Goal: Answer question/provide support: Share knowledge or assist other users

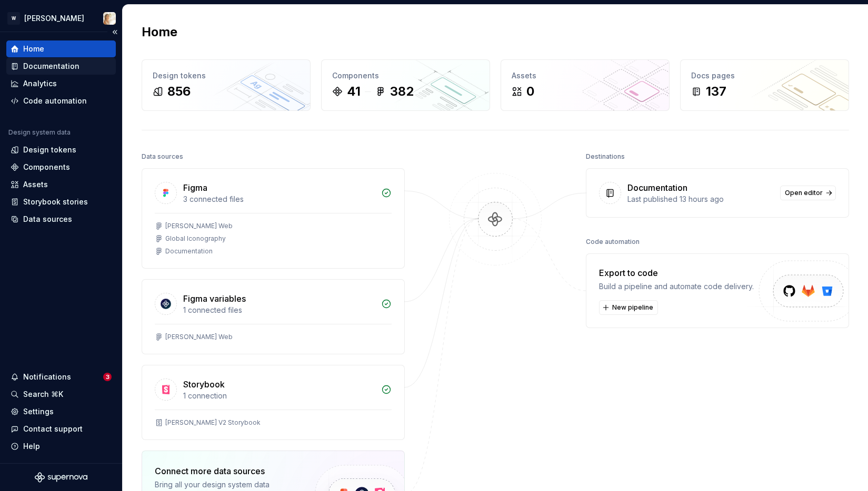
click at [41, 66] on div "Documentation" at bounding box center [51, 66] width 56 height 11
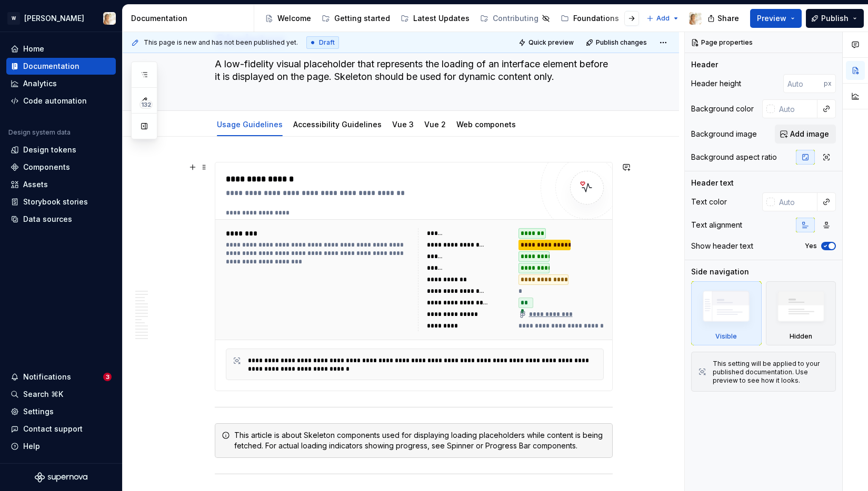
scroll to position [5, 0]
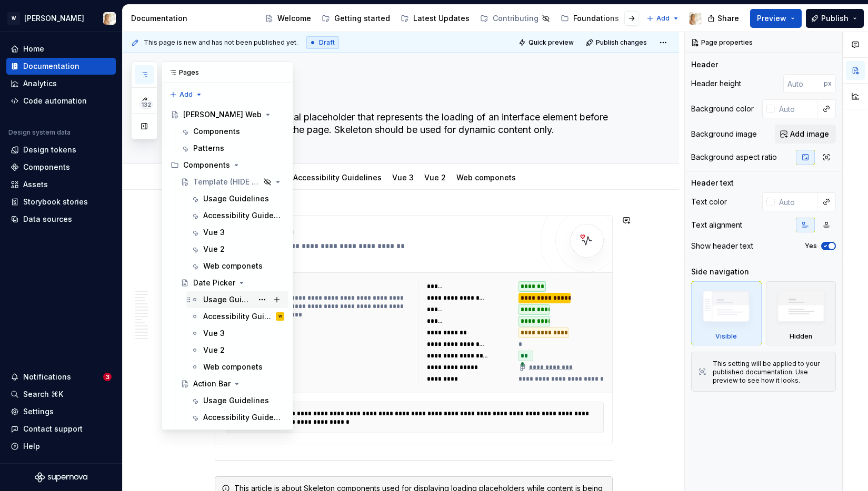
click at [227, 297] on div "Usage Guidelines" at bounding box center [227, 300] width 49 height 11
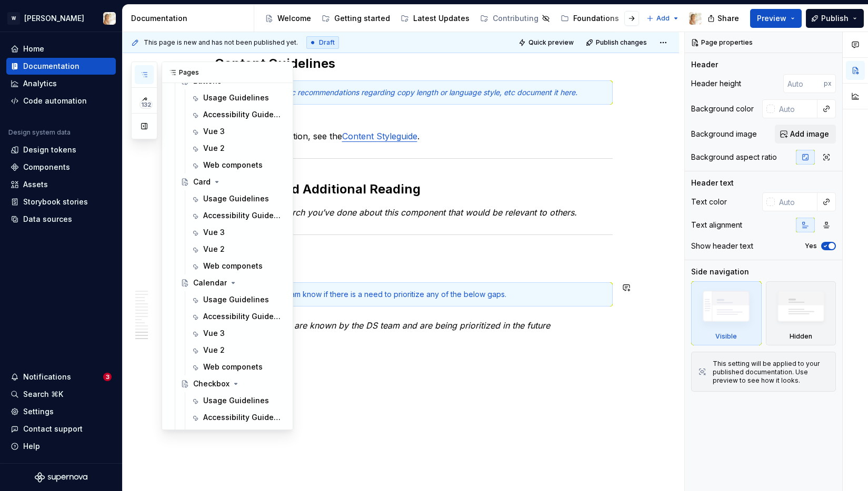
scroll to position [830, 0]
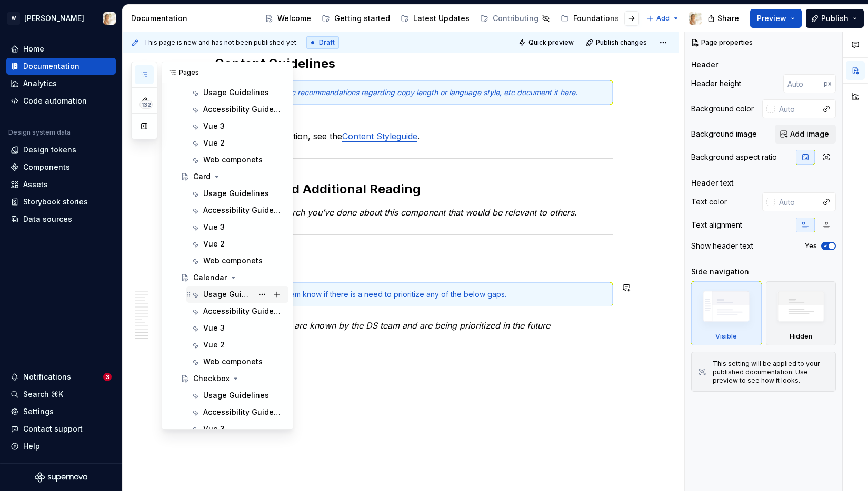
click at [220, 295] on div "Usage Guidelines" at bounding box center [227, 294] width 49 height 11
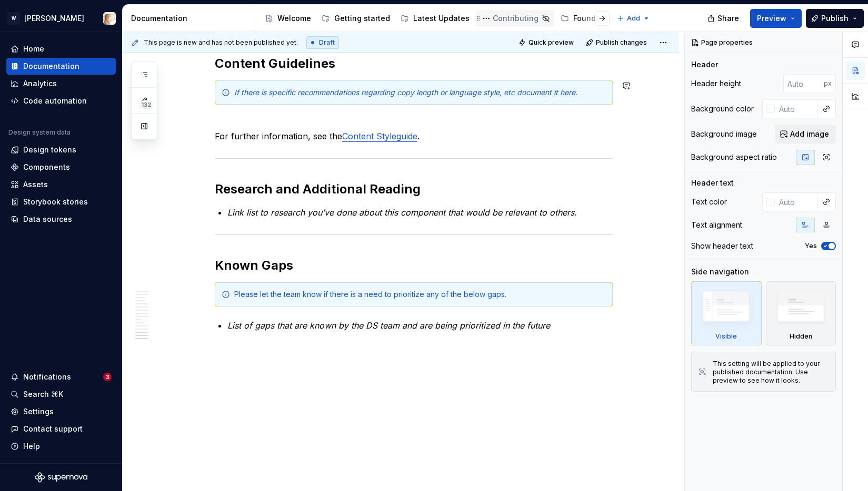
type textarea "*"
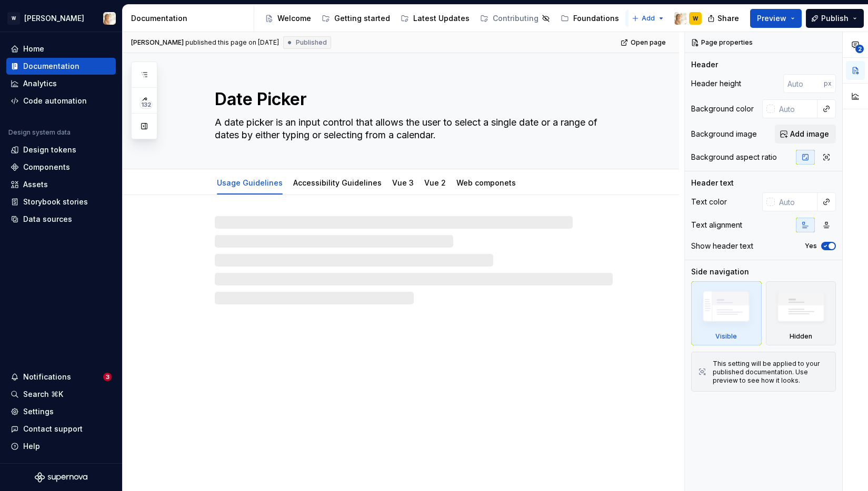
type textarea "*"
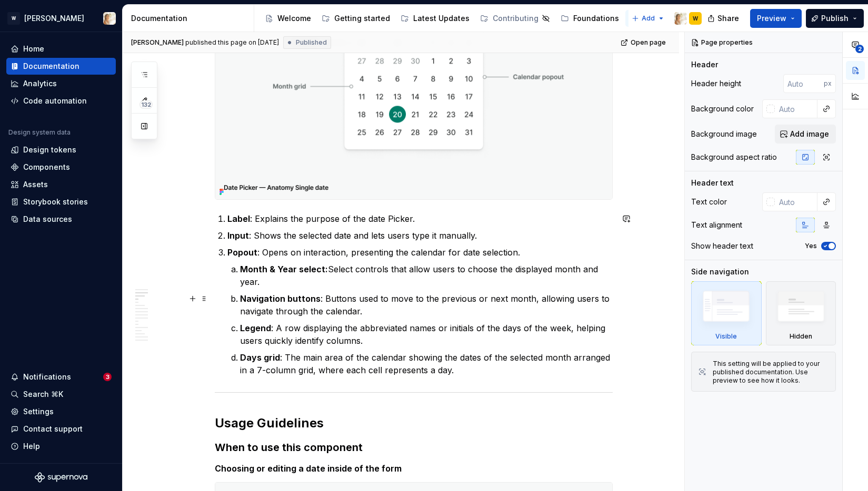
scroll to position [653, 0]
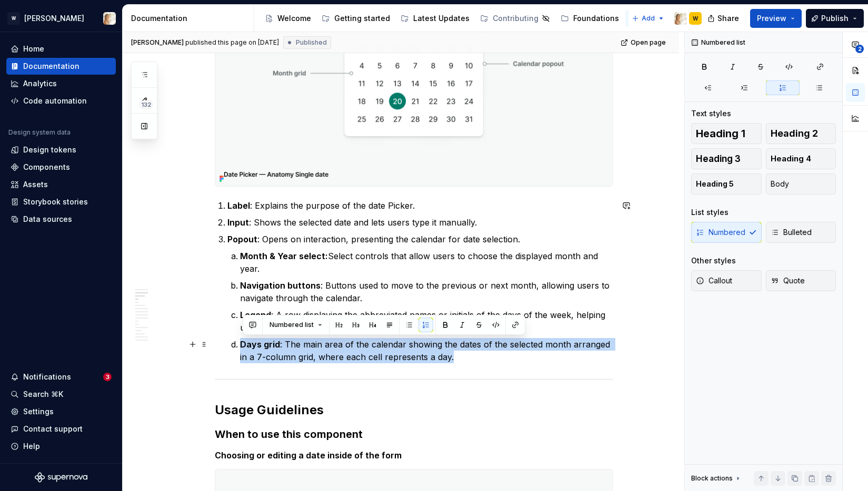
drag, startPoint x: 456, startPoint y: 360, endPoint x: 242, endPoint y: 346, distance: 215.2
click at [242, 346] on p "Days grid : The main area of the calendar showing the dates of the selected mon…" at bounding box center [426, 350] width 373 height 25
click at [254, 325] on button "button" at bounding box center [252, 325] width 15 height 15
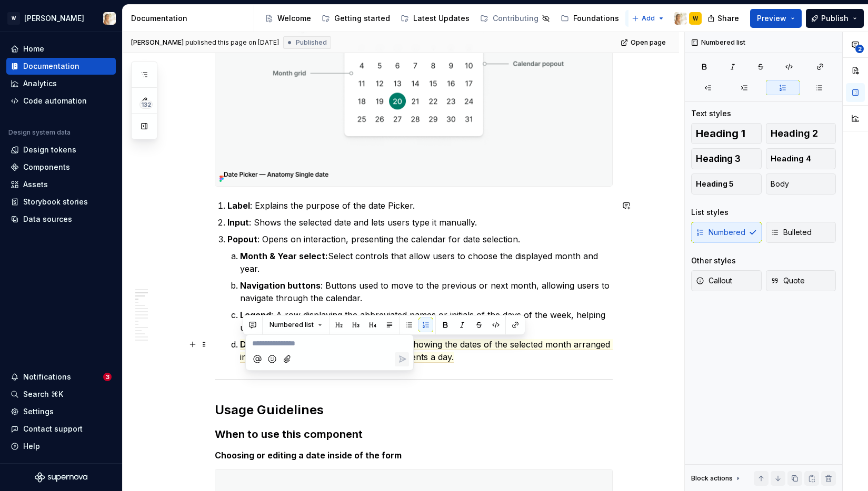
click at [256, 361] on icon "Mention someone" at bounding box center [257, 359] width 11 height 11
click at [271, 311] on span "[PERSON_NAME]" at bounding box center [288, 315] width 60 height 11
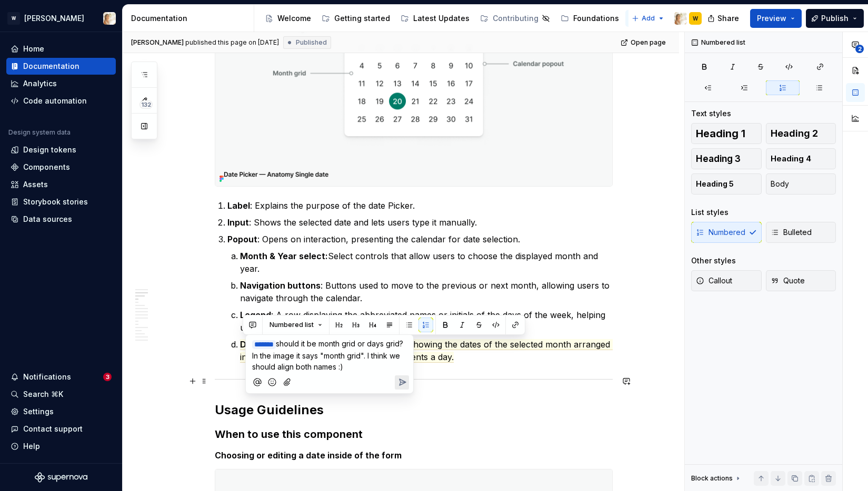
click at [401, 379] on icon "Send" at bounding box center [402, 382] width 11 height 11
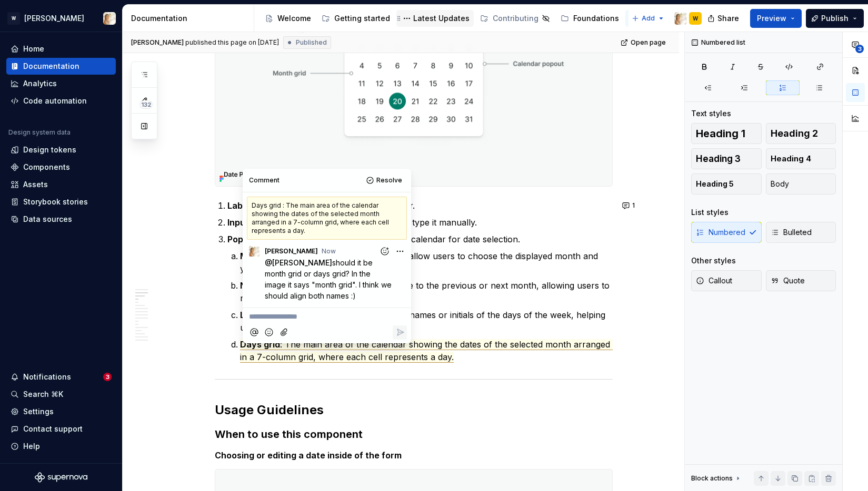
type textarea "*"
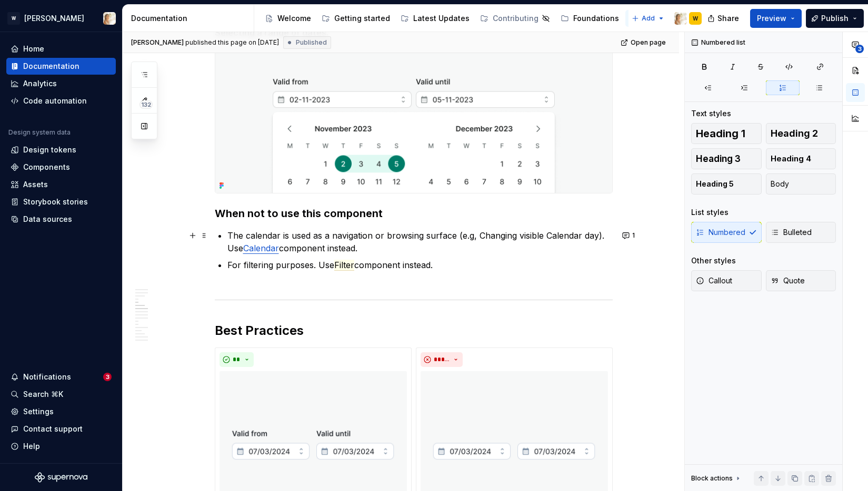
scroll to position [1263, 0]
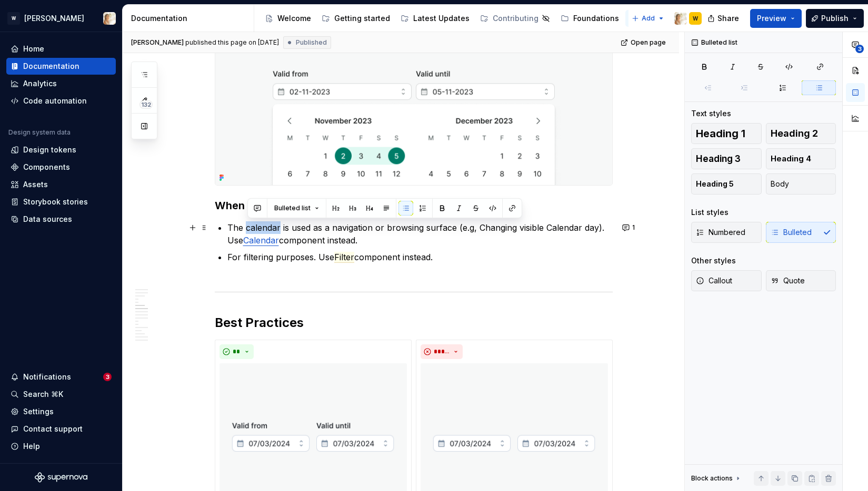
drag, startPoint x: 247, startPoint y: 228, endPoint x: 283, endPoint y: 228, distance: 35.8
click at [283, 228] on p "The calendar is used as a navigation or browsing surface (e.g, Changing visible…" at bounding box center [419, 234] width 385 height 25
click at [254, 206] on button "button" at bounding box center [257, 208] width 15 height 15
click at [262, 243] on icon "Mention someone" at bounding box center [262, 242] width 11 height 11
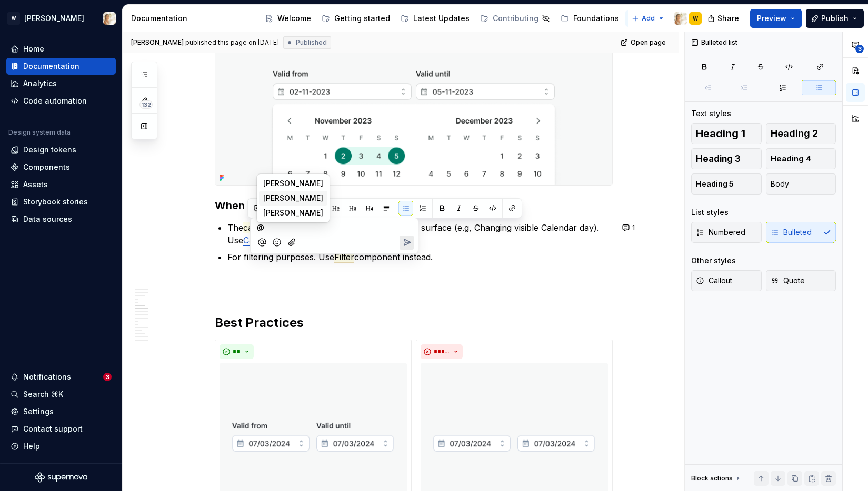
click at [276, 198] on span "[PERSON_NAME]" at bounding box center [293, 198] width 60 height 11
click at [409, 242] on icon "Send" at bounding box center [407, 243] width 6 height 6
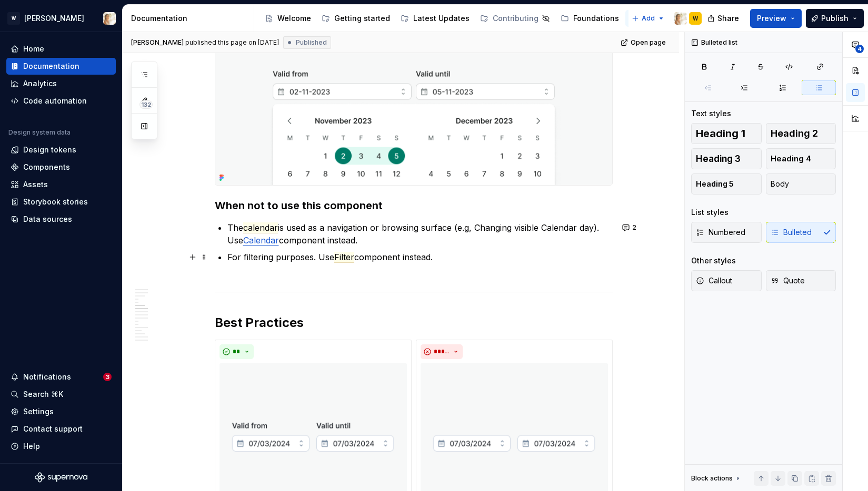
click at [349, 256] on span "Filter" at bounding box center [344, 257] width 20 height 11
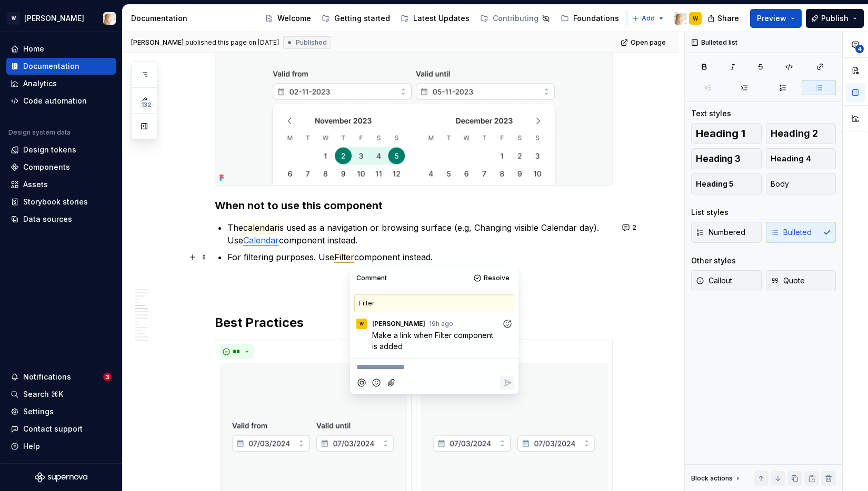
click at [515, 257] on p "For filtering purposes. Use Filter component instead." at bounding box center [419, 263] width 385 height 25
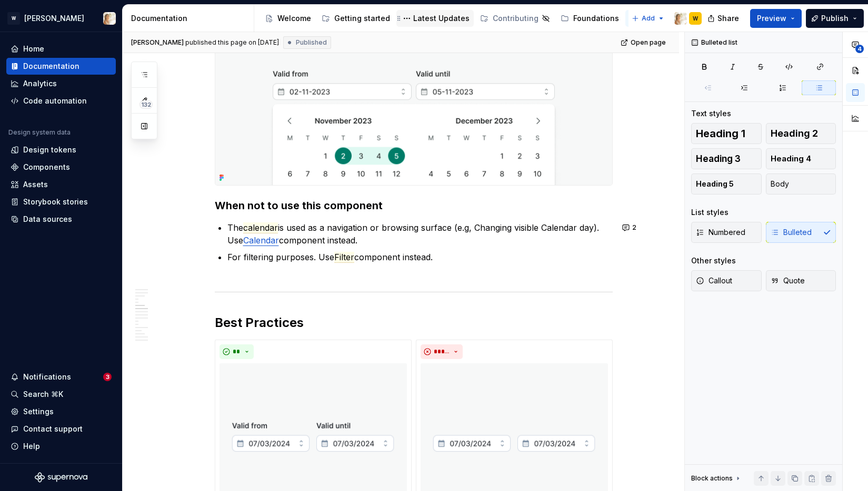
type textarea "*"
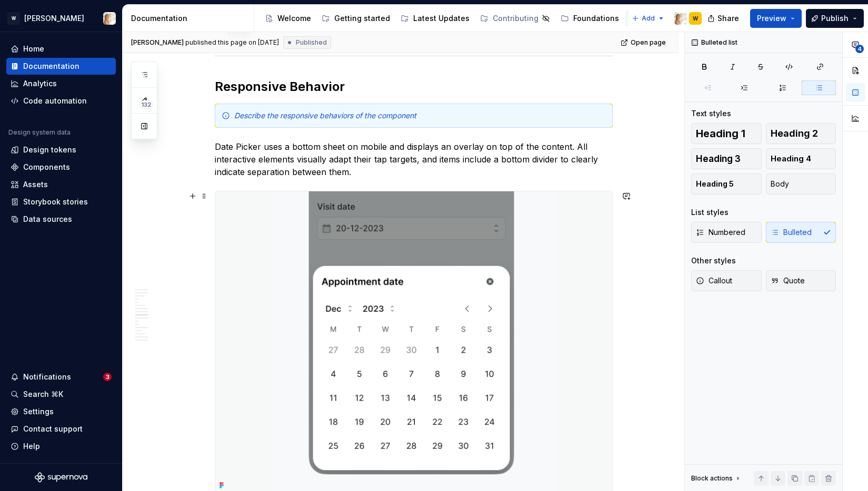
scroll to position [2480, 0]
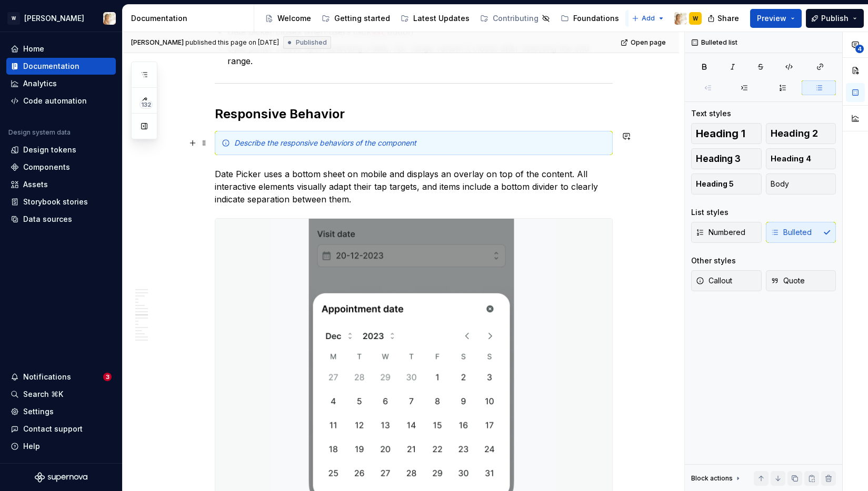
click at [408, 142] on em "Describe the responsive behaviors of the component" at bounding box center [325, 142] width 182 height 9
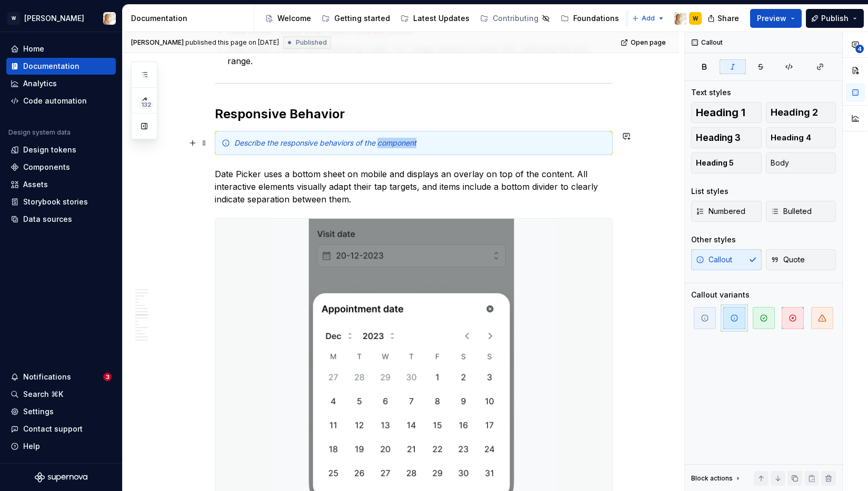
click at [408, 142] on em "Describe the responsive behaviors of the component" at bounding box center [325, 142] width 182 height 9
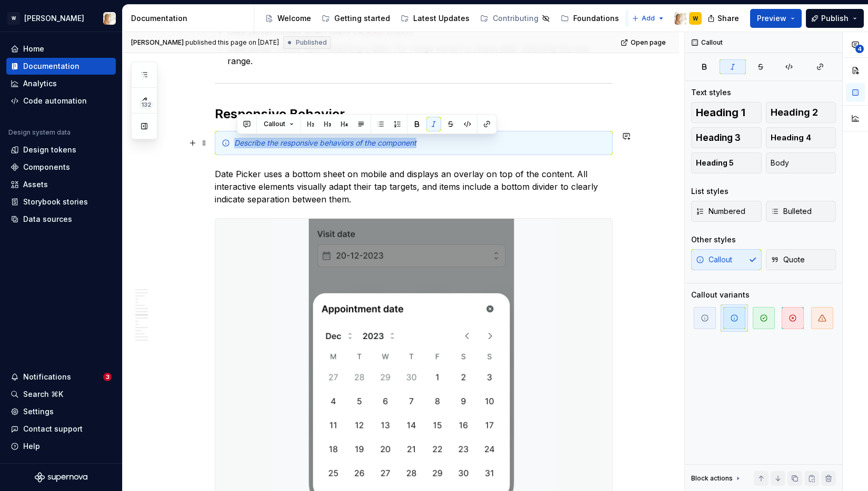
click at [408, 142] on em "Describe the responsive behaviors of the component" at bounding box center [325, 142] width 182 height 9
click at [626, 137] on button "button" at bounding box center [626, 136] width 15 height 15
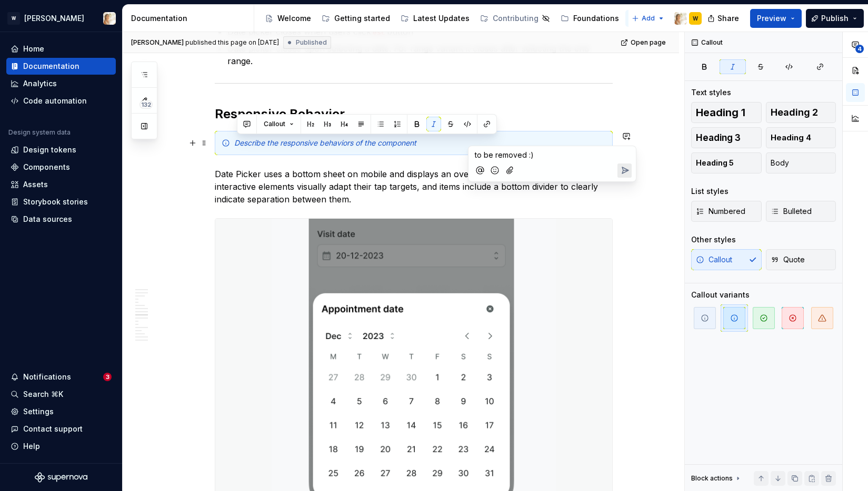
click at [481, 169] on icon "Mention someone" at bounding box center [480, 170] width 11 height 11
click at [552, 127] on span "[PERSON_NAME]" at bounding box center [570, 126] width 60 height 11
click at [629, 172] on icon "Send" at bounding box center [624, 171] width 11 height 11
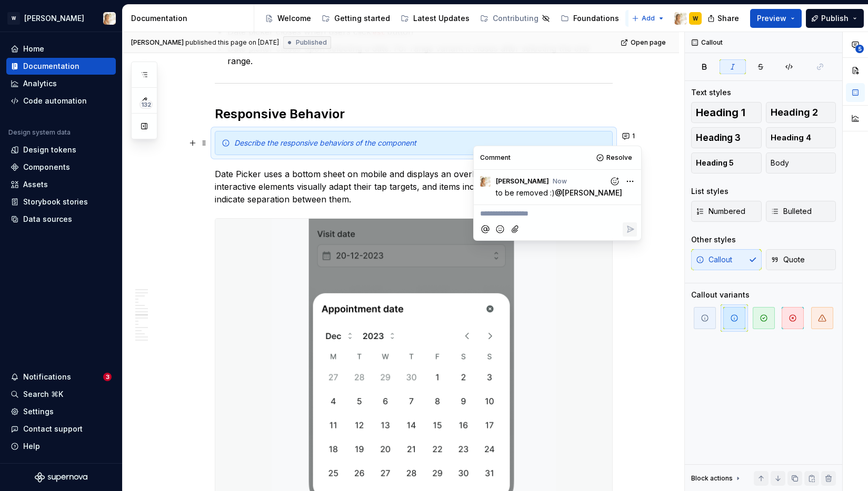
type textarea "*"
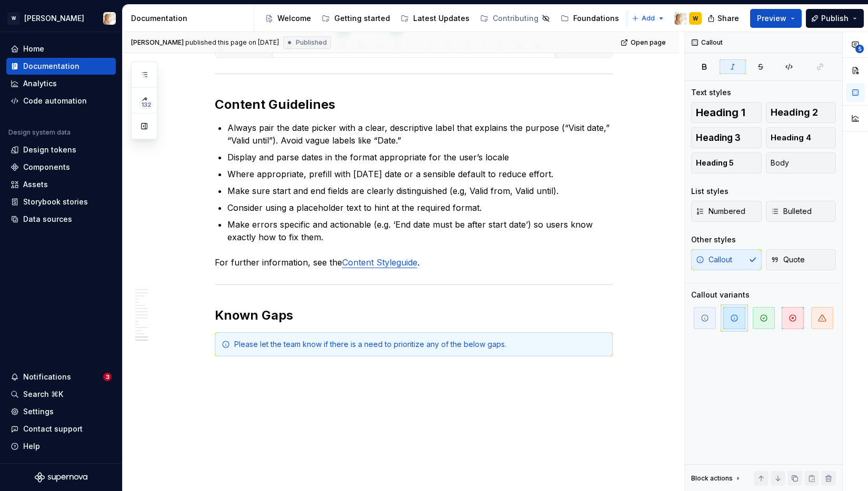
scroll to position [4266, 0]
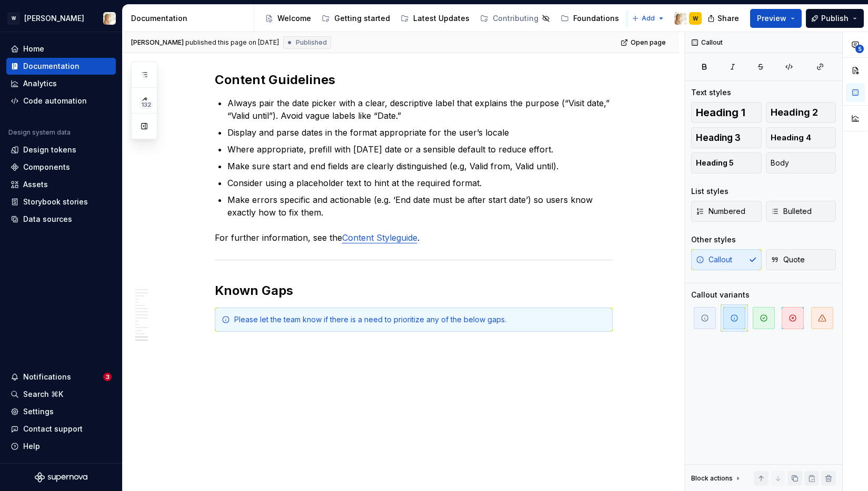
click at [221, 317] on div "Please let the team know if there is a need to prioritize any of the below gaps." at bounding box center [414, 320] width 398 height 24
click at [629, 309] on button "button" at bounding box center [626, 313] width 15 height 15
click at [570, 334] on p "**********" at bounding box center [552, 331] width 155 height 11
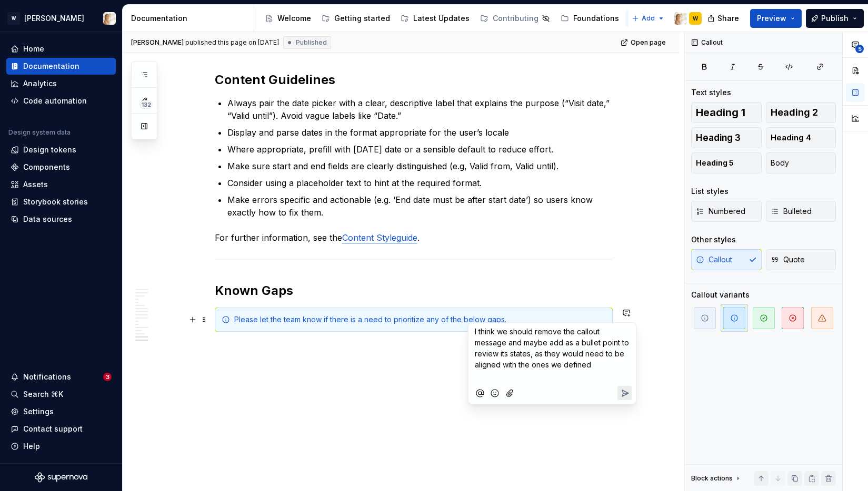
click at [480, 392] on icon "Mention someone" at bounding box center [480, 393] width 11 height 11
click at [494, 334] on span "[PERSON_NAME]" at bounding box center [511, 336] width 60 height 11
click at [621, 379] on icon "Send" at bounding box center [624, 381] width 11 height 11
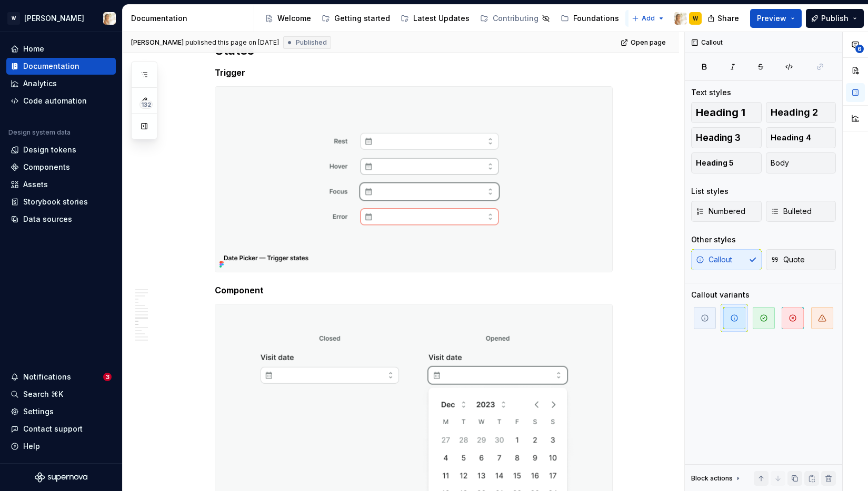
scroll to position [3010, 0]
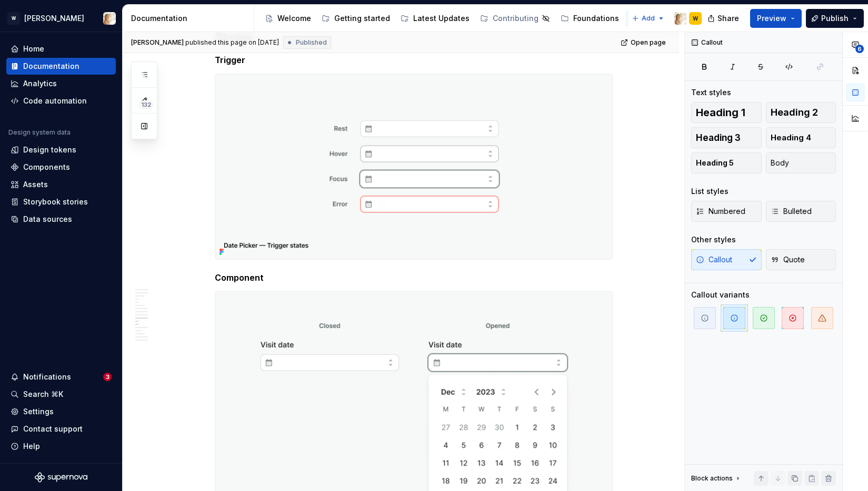
click at [235, 62] on h5 "Trigger" at bounding box center [414, 60] width 398 height 11
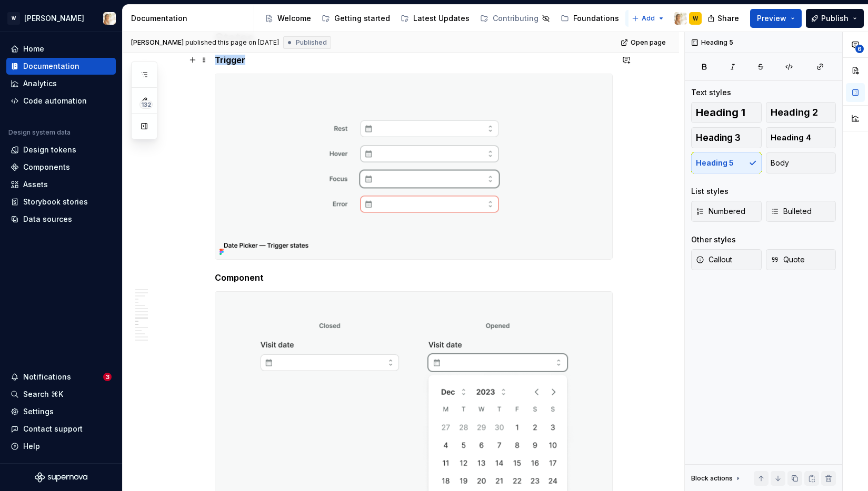
click at [235, 62] on h5 "Trigger" at bounding box center [414, 60] width 398 height 11
click at [445, 139] on img at bounding box center [413, 166] width 397 height 185
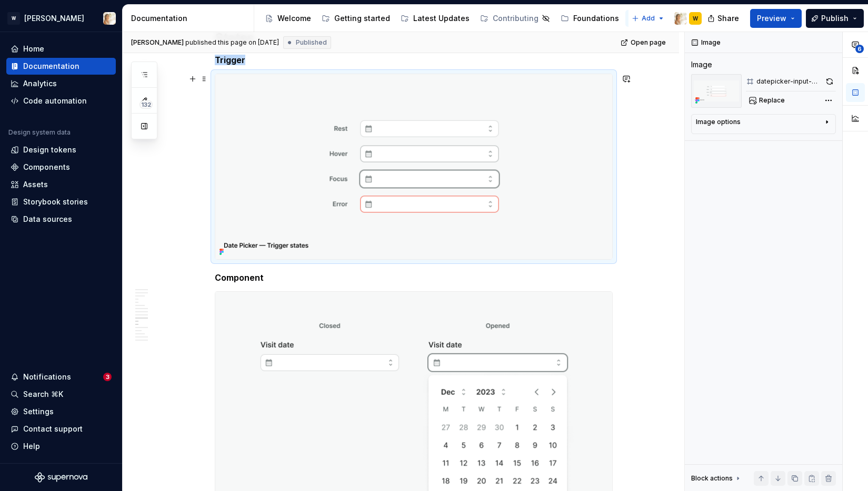
type textarea "*"
click at [633, 78] on button "button" at bounding box center [626, 79] width 15 height 15
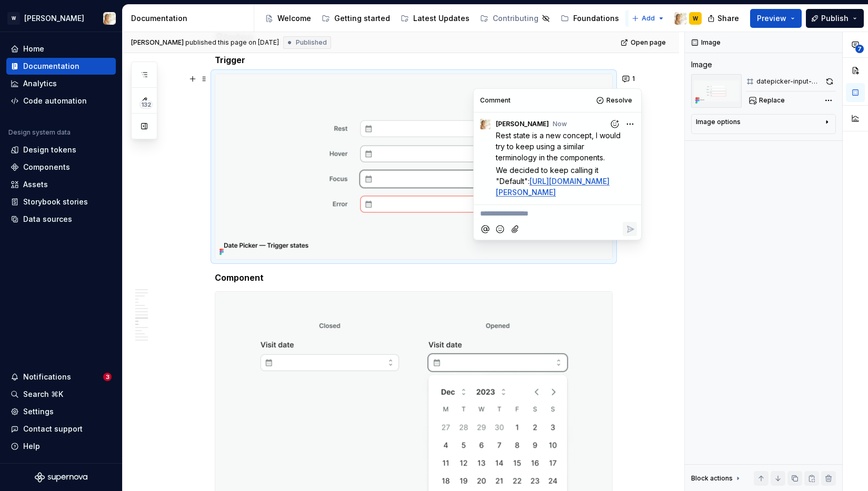
click at [626, 122] on html "W Watson Home Documentation Analytics Code automation Design system data Design…" at bounding box center [434, 245] width 868 height 491
click at [598, 140] on span "Edit comment" at bounding box center [595, 143] width 49 height 11
click at [496, 135] on span "Rest state is a new concept, I would try to keep using a similar terminology in…" at bounding box center [559, 146] width 127 height 31
click at [503, 213] on icon "Mention someone" at bounding box center [503, 208] width 11 height 11
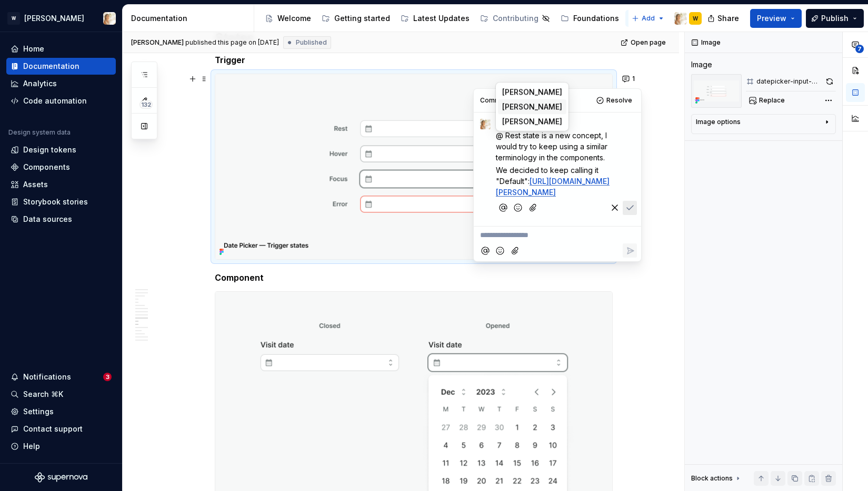
click at [509, 102] on span "[PERSON_NAME]" at bounding box center [532, 107] width 60 height 11
click at [628, 211] on icon "Save" at bounding box center [630, 209] width 6 height 4
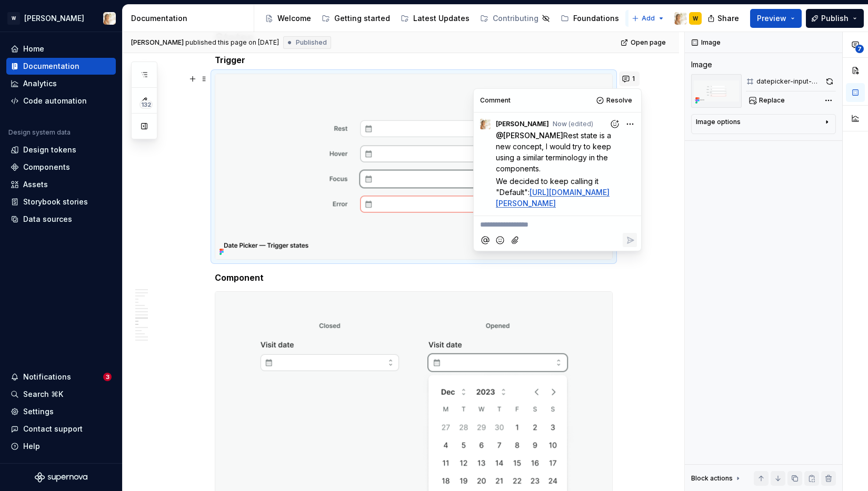
click at [626, 83] on button "1" at bounding box center [629, 79] width 21 height 15
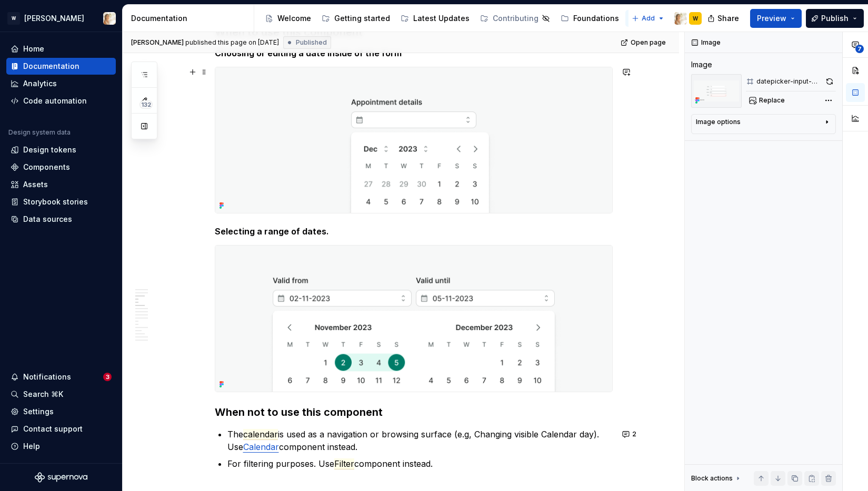
scroll to position [1057, 0]
click at [634, 434] on span "2" at bounding box center [634, 434] width 4 height 8
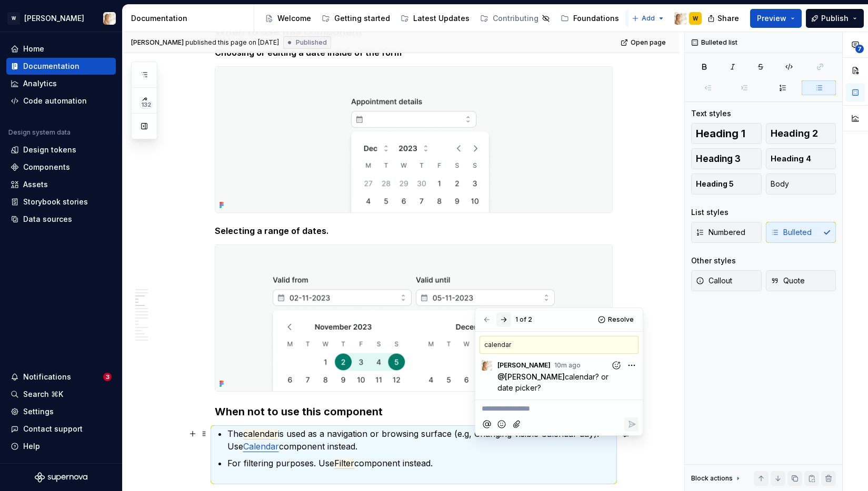
click at [504, 320] on button "button" at bounding box center [503, 320] width 15 height 15
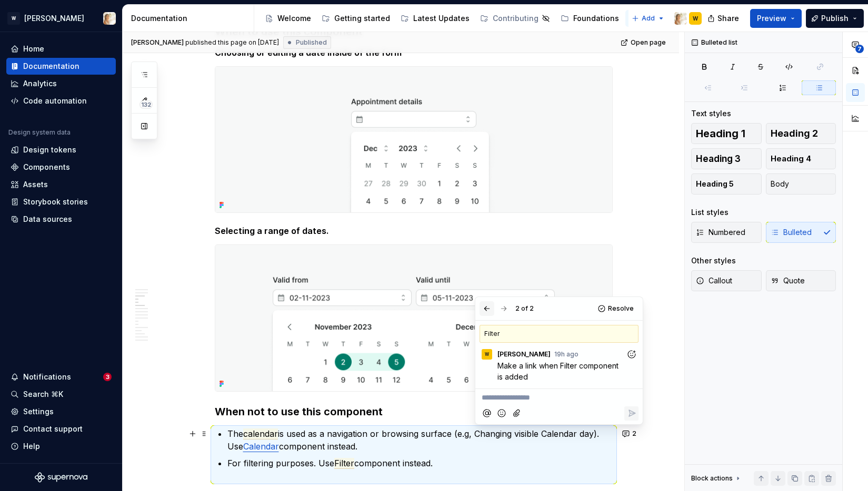
click at [485, 311] on button "button" at bounding box center [486, 308] width 15 height 15
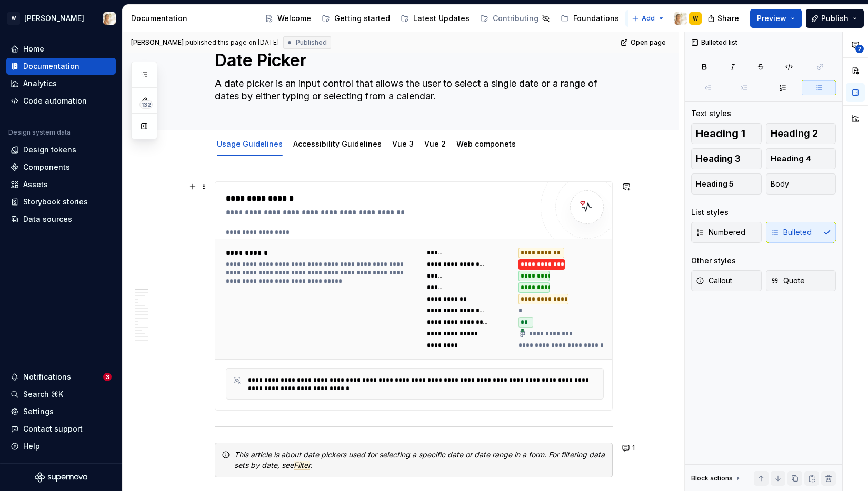
scroll to position [0, 0]
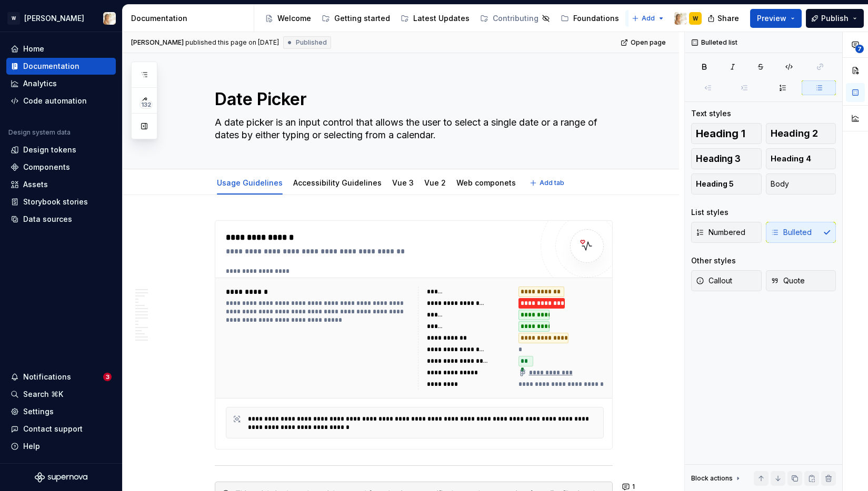
type textarea "*"
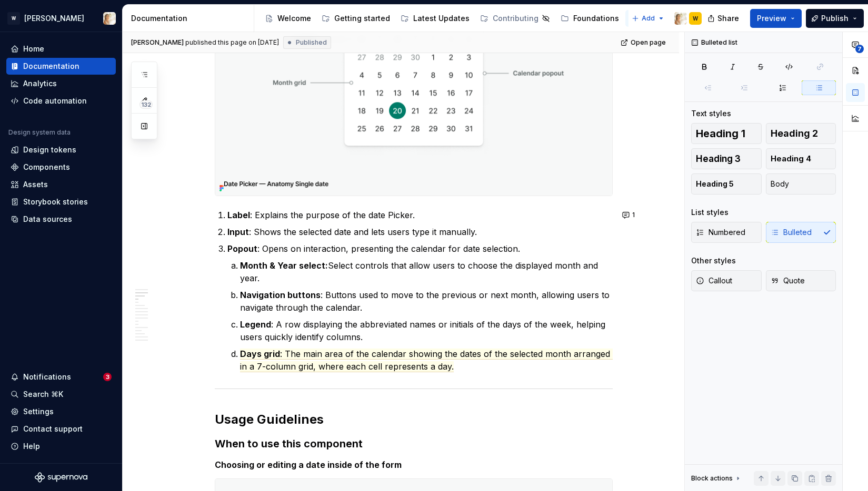
scroll to position [637, 0]
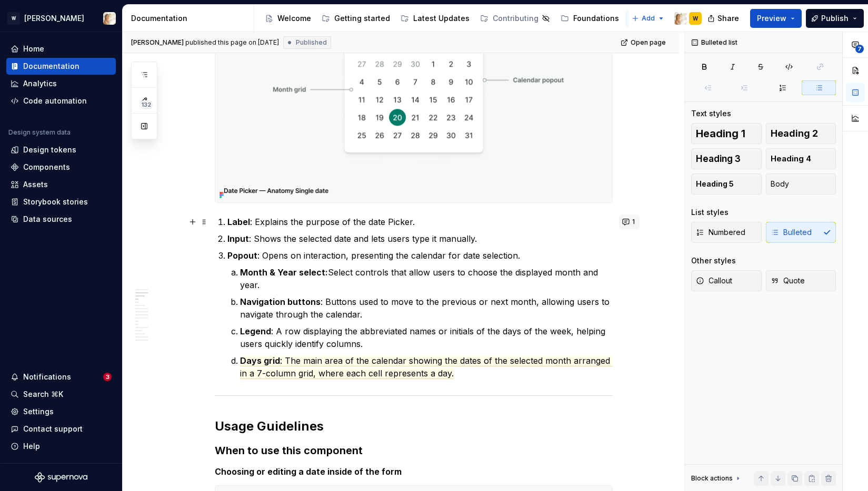
click at [631, 223] on button "1" at bounding box center [629, 222] width 21 height 15
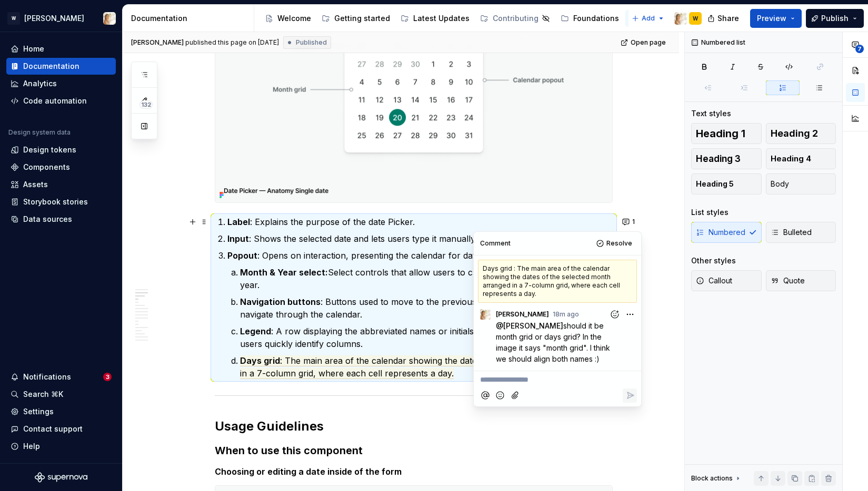
click at [539, 377] on p "**********" at bounding box center [557, 380] width 155 height 11
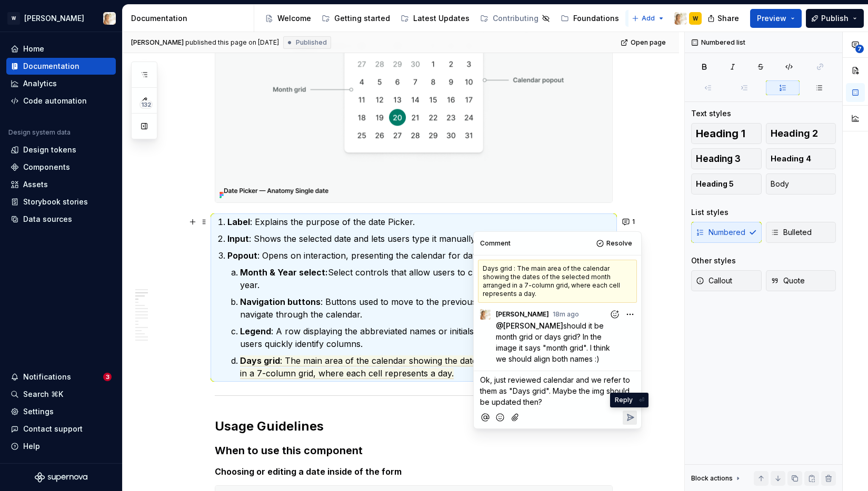
click at [630, 420] on icon "Reply" at bounding box center [630, 418] width 11 height 11
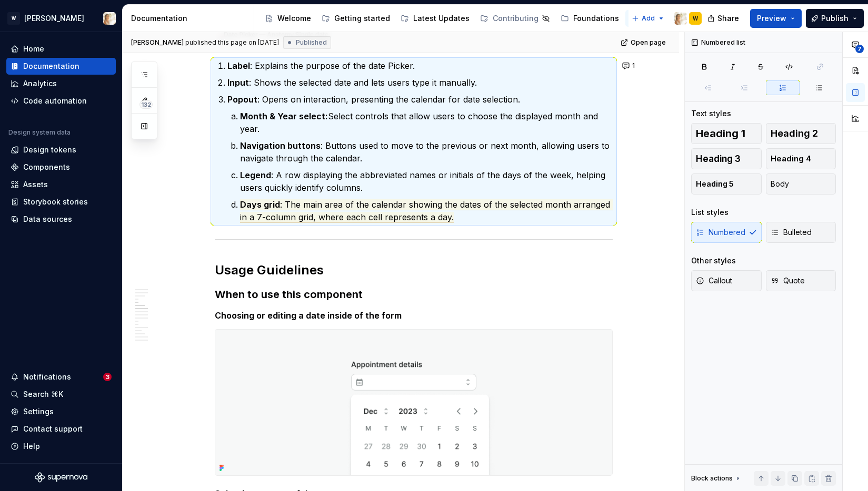
scroll to position [725, 0]
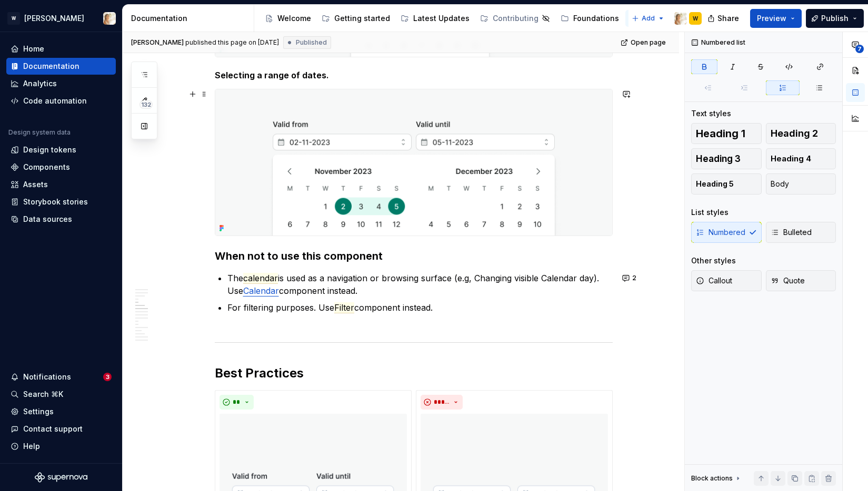
scroll to position [1215, 0]
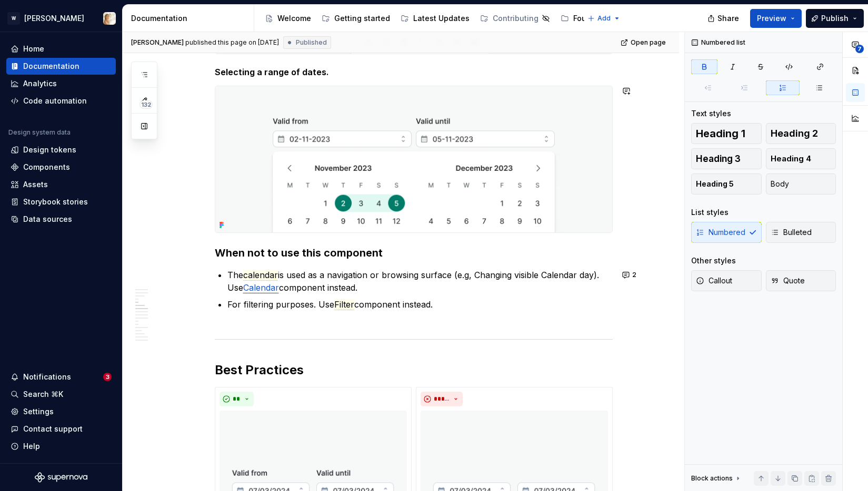
type textarea "*"
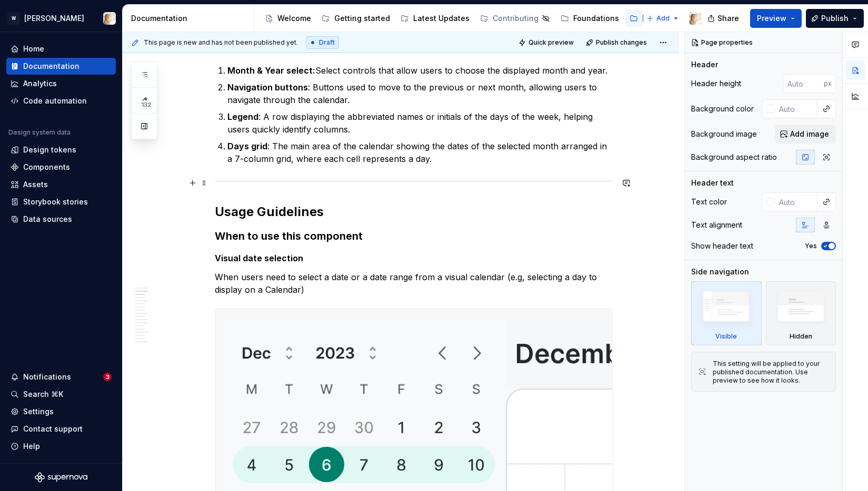
scroll to position [762, 0]
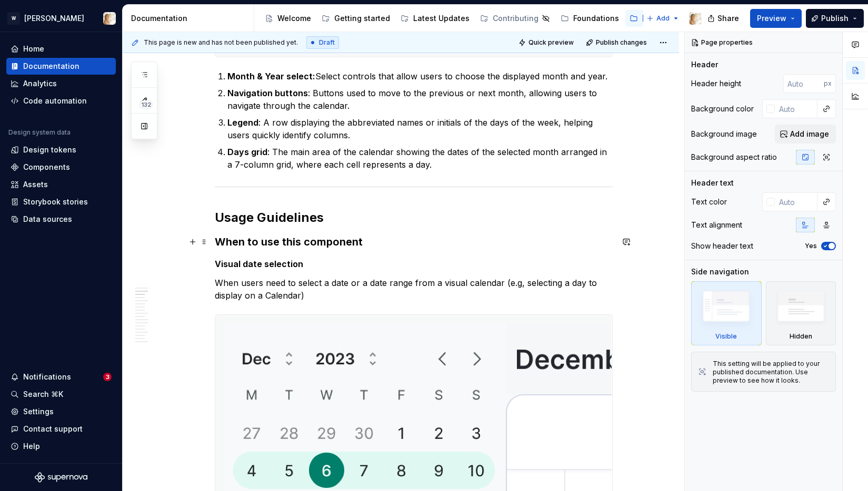
click at [218, 240] on h3 "When to use this component" at bounding box center [414, 242] width 398 height 15
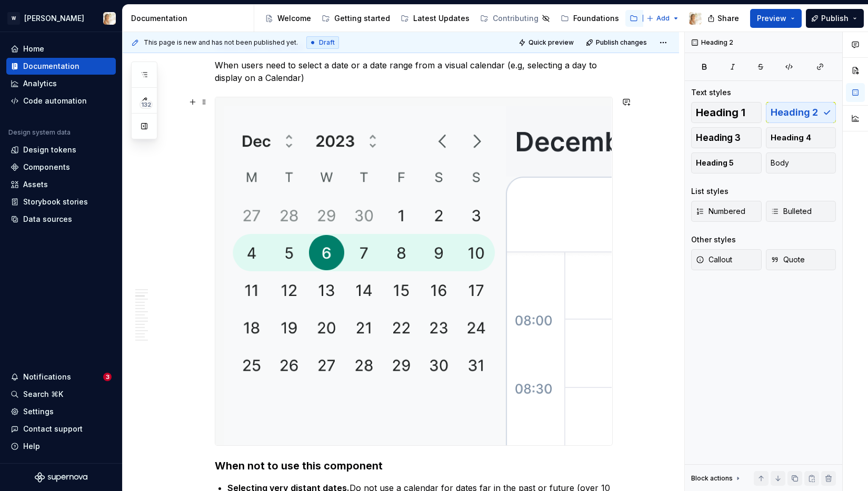
scroll to position [1040, 0]
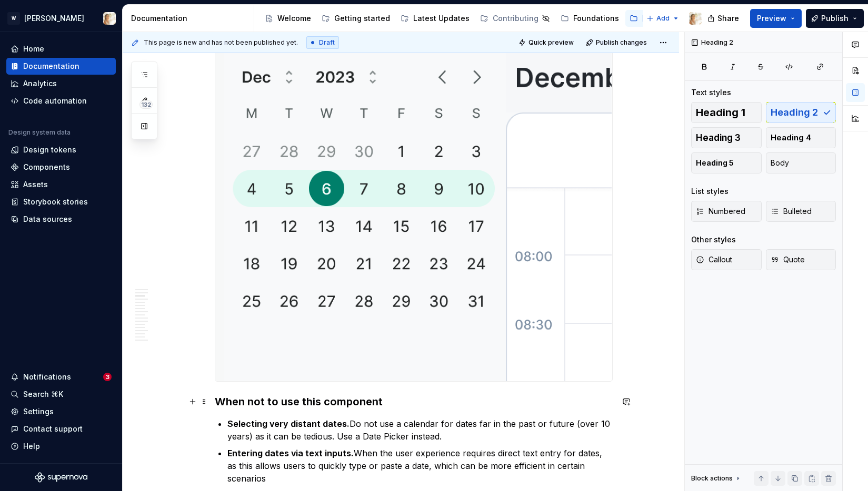
click at [259, 402] on h3 "When not to use this component" at bounding box center [414, 402] width 398 height 15
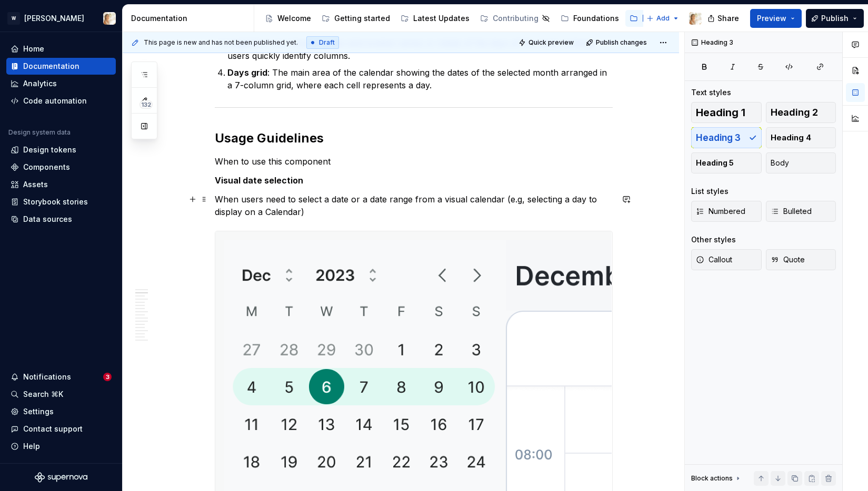
scroll to position [840, 0]
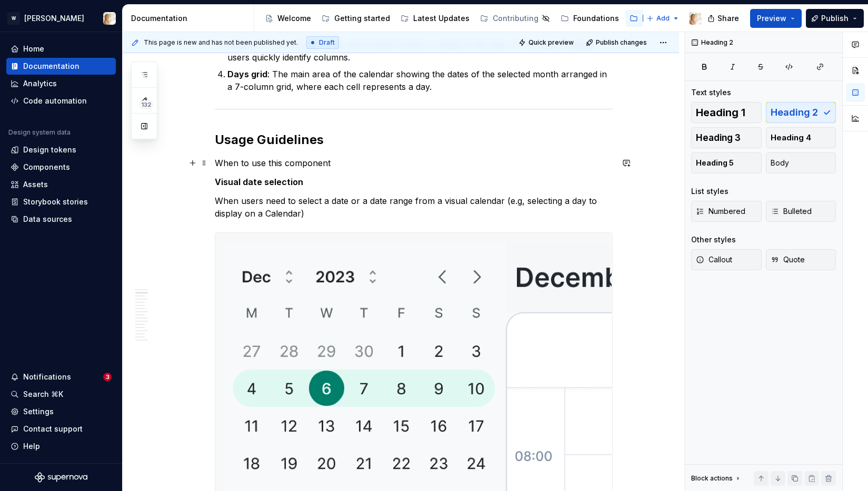
click at [254, 162] on p "When to use this component" at bounding box center [414, 163] width 398 height 13
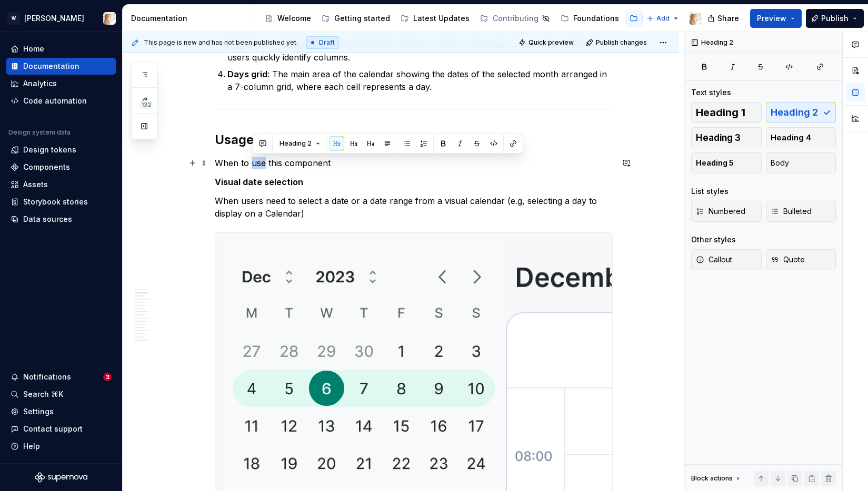
click at [254, 162] on p "When to use this component" at bounding box center [414, 163] width 398 height 13
click at [710, 133] on span "Heading 3" at bounding box center [718, 138] width 45 height 11
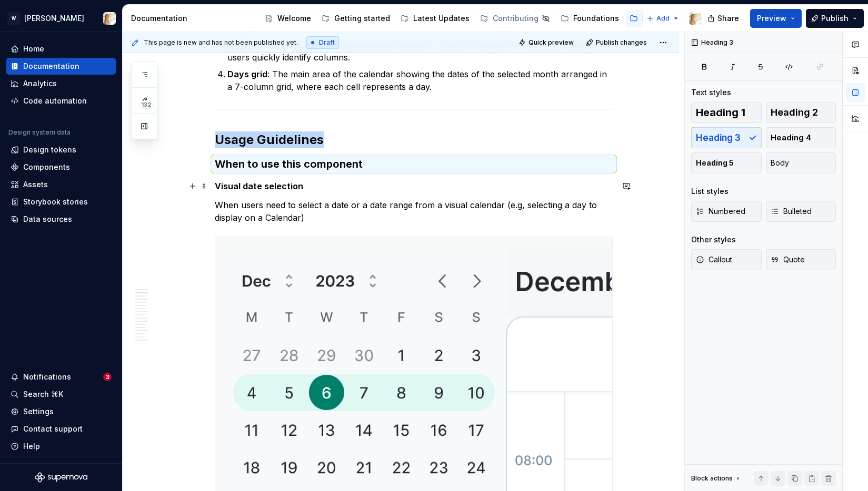
click at [217, 185] on strong "Visual date selection" at bounding box center [259, 186] width 88 height 11
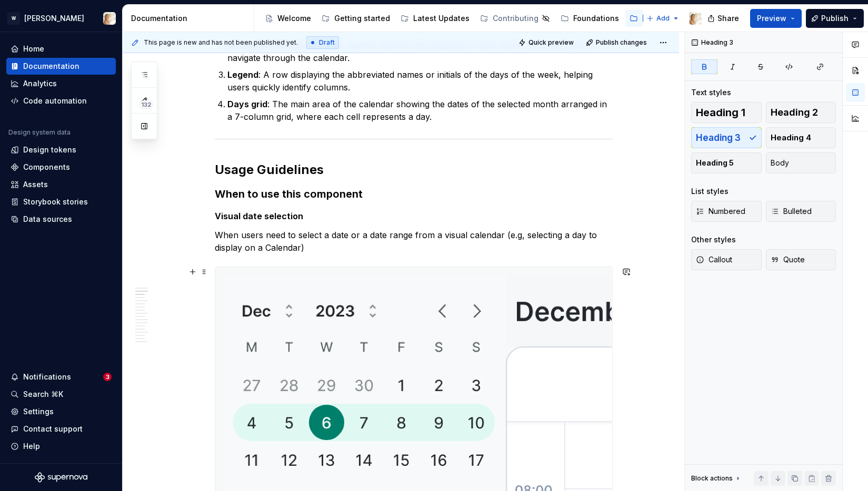
scroll to position [806, 0]
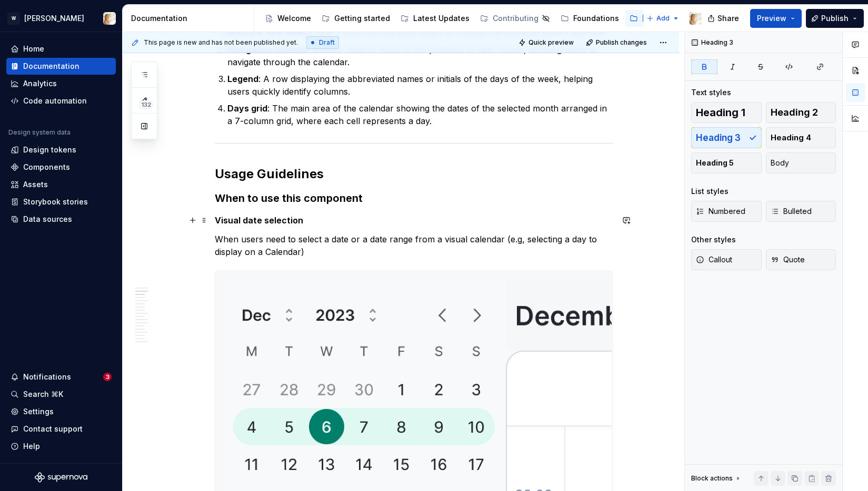
click at [259, 224] on strong "Visual date selection" at bounding box center [259, 220] width 88 height 11
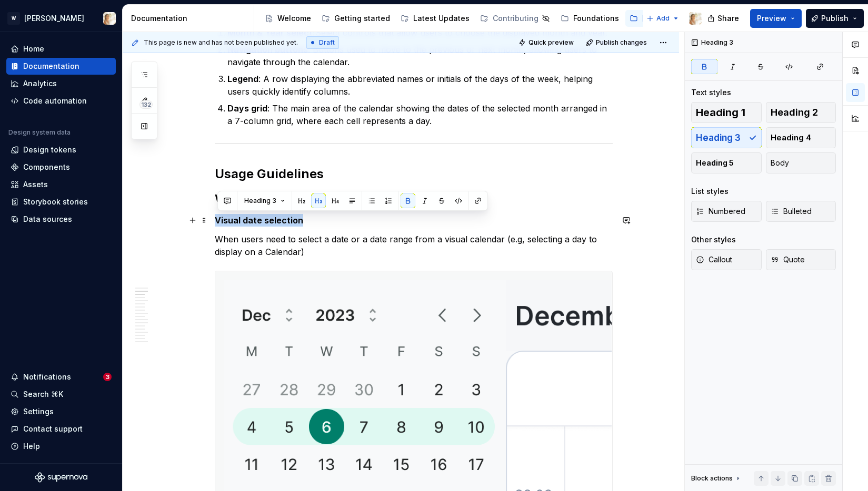
click at [259, 224] on strong "Visual date selection" at bounding box center [259, 220] width 88 height 11
click at [781, 163] on span "Body" at bounding box center [779, 163] width 18 height 11
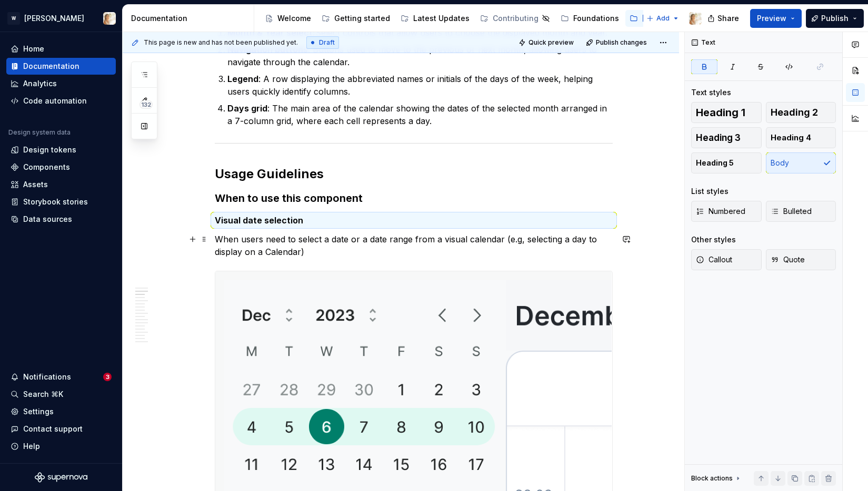
click at [269, 248] on p "When users need to select a date or a date range from a visual calendar (e.g, s…" at bounding box center [414, 245] width 398 height 25
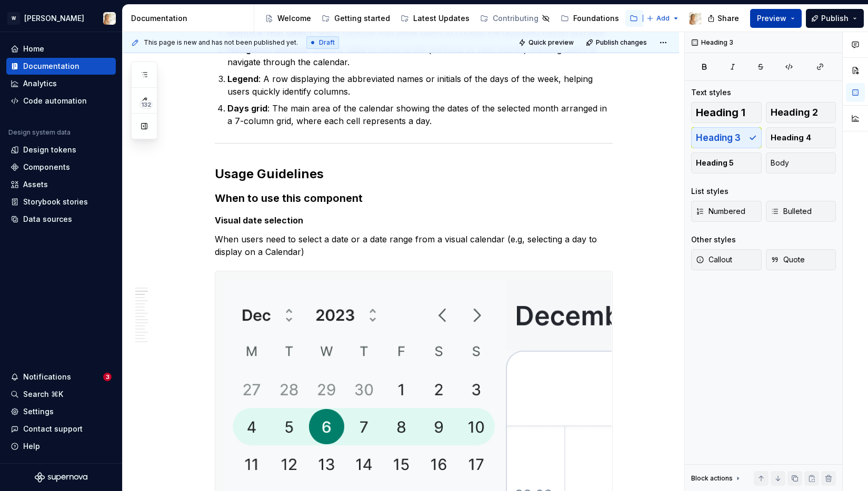
click at [781, 21] on span "Preview" at bounding box center [771, 18] width 29 height 11
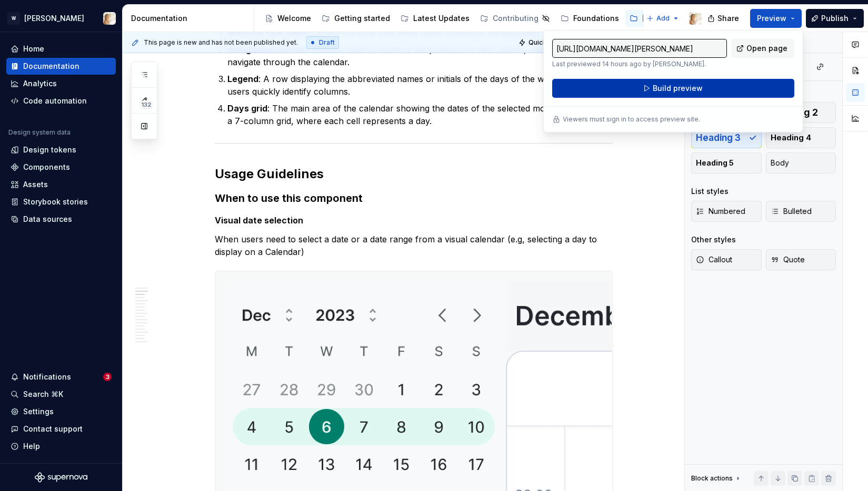
click at [688, 86] on span "Build preview" at bounding box center [677, 88] width 50 height 11
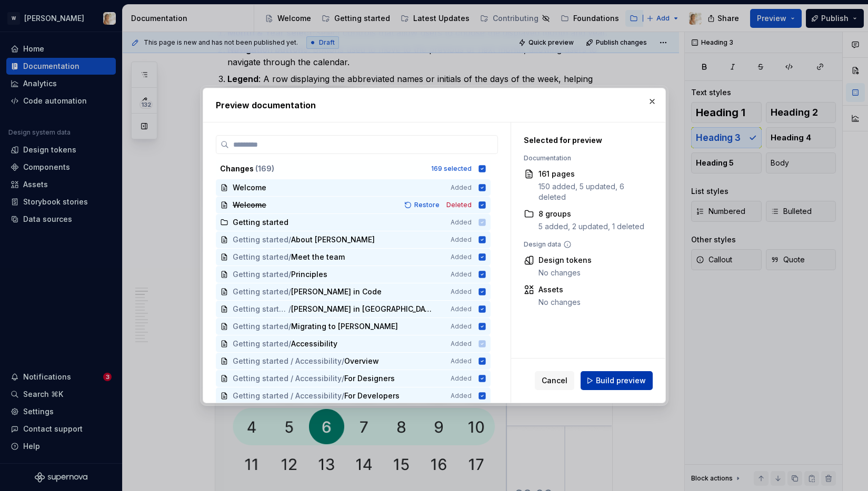
click at [621, 377] on span "Build preview" at bounding box center [621, 381] width 50 height 11
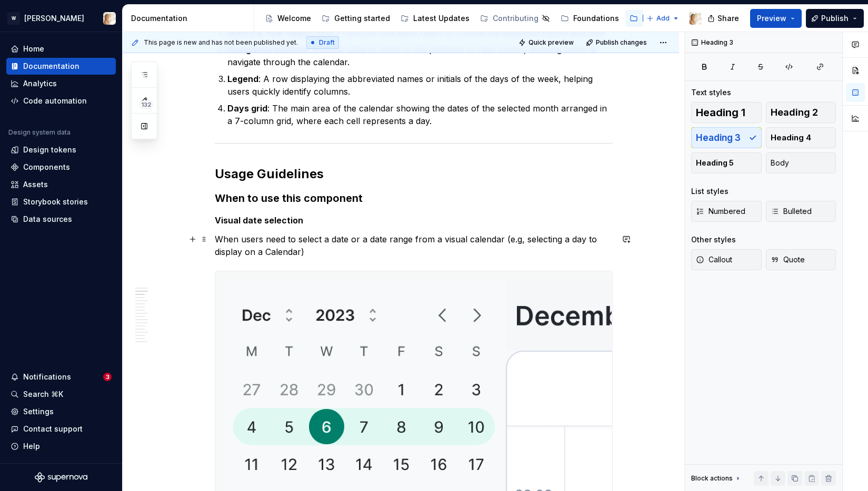
click at [273, 253] on p "When users need to select a date or a date range from a visual calendar (e.g, s…" at bounding box center [414, 245] width 398 height 25
click at [776, 166] on span "Body" at bounding box center [779, 163] width 18 height 11
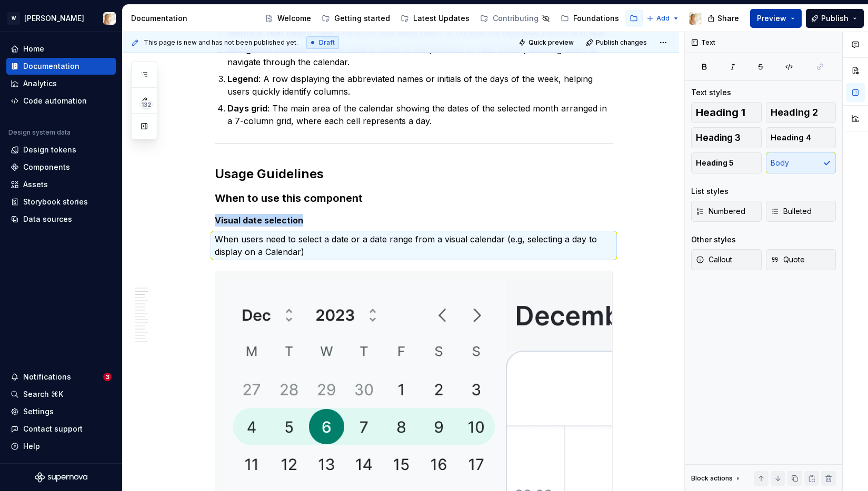
click at [760, 19] on span "Preview" at bounding box center [771, 18] width 29 height 11
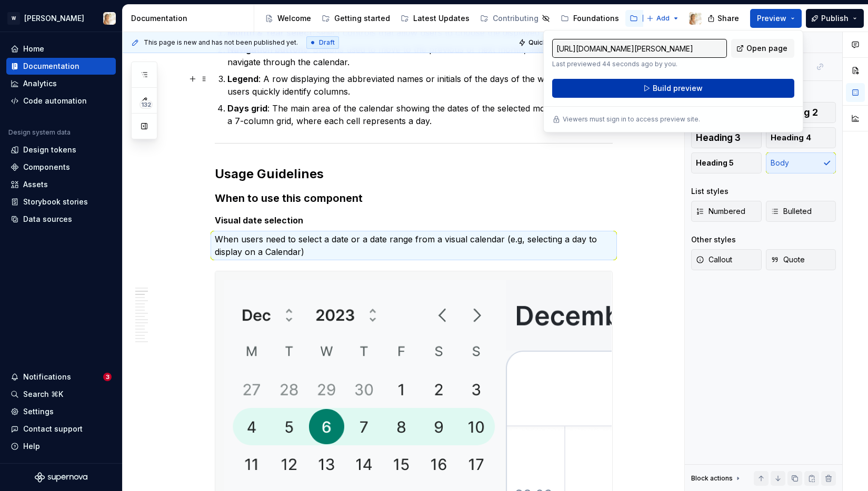
click at [660, 93] on span "Build preview" at bounding box center [677, 88] width 50 height 11
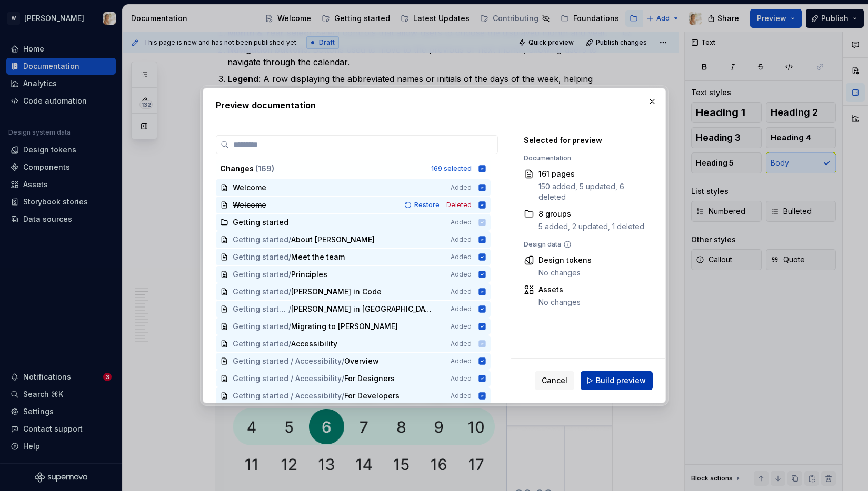
click at [610, 378] on span "Build preview" at bounding box center [621, 381] width 50 height 11
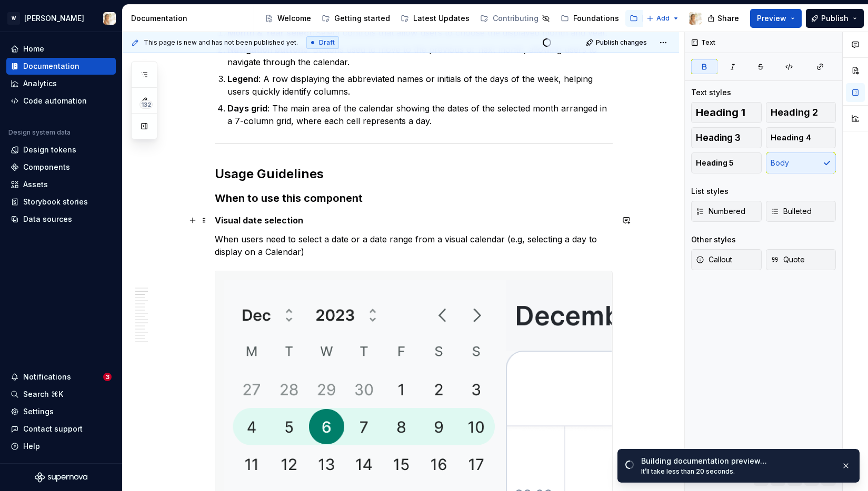
click at [286, 221] on strong "Visual date selection" at bounding box center [259, 220] width 88 height 11
click at [289, 197] on h3 "When to use this component" at bounding box center [414, 198] width 398 height 15
click at [296, 174] on h2 "Usage Guidelines" at bounding box center [414, 174] width 398 height 17
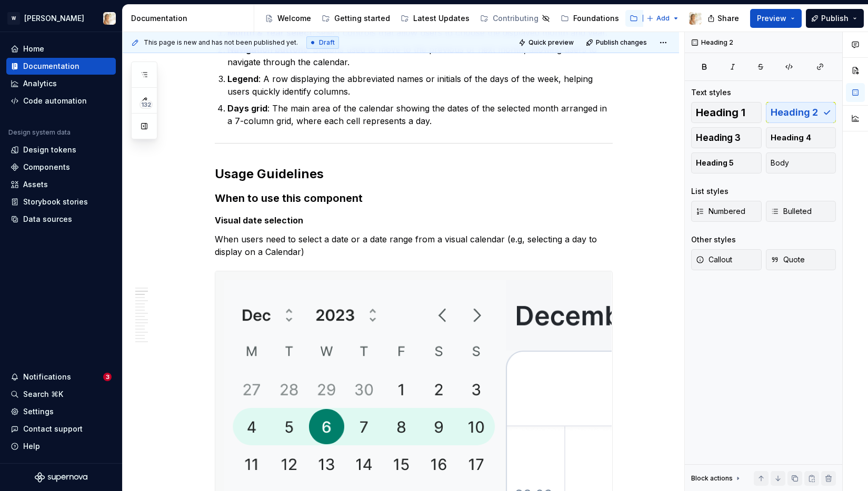
scroll to position [0, 0]
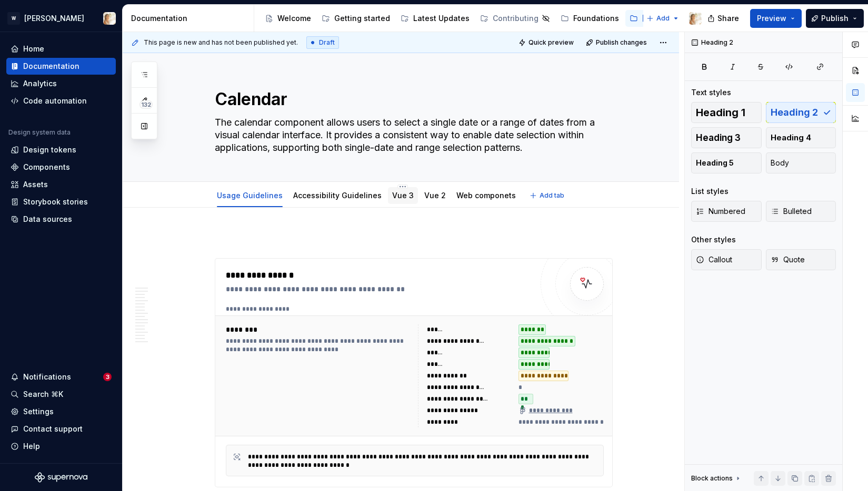
click at [393, 195] on link "Vue 3" at bounding box center [403, 195] width 22 height 9
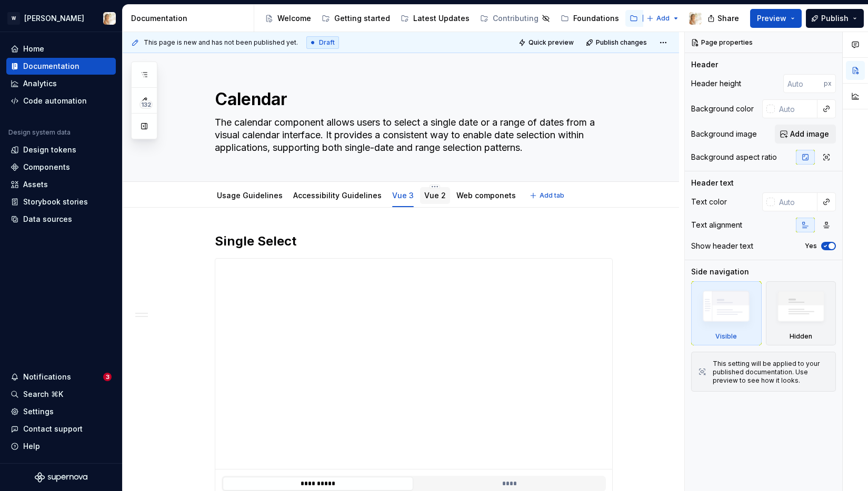
click at [432, 197] on link "Vue 2" at bounding box center [435, 195] width 22 height 9
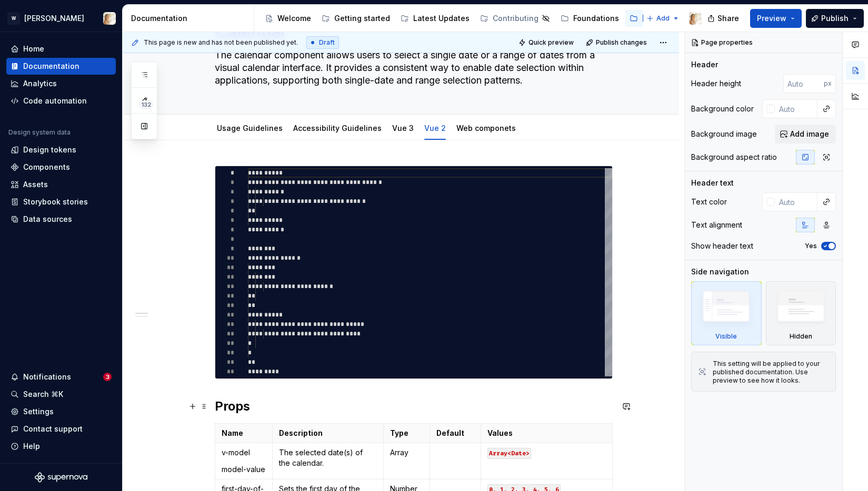
scroll to position [59, 0]
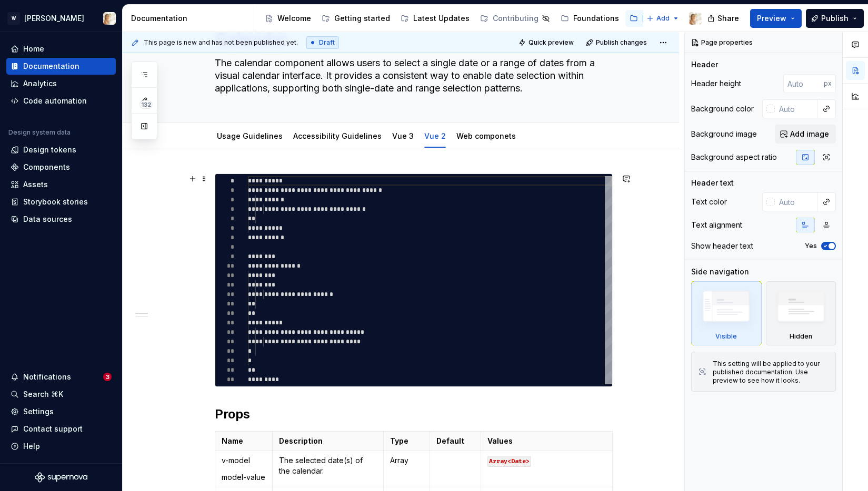
type textarea "*"
type textarea "**********"
click at [316, 220] on div "**********" at bounding box center [430, 280] width 364 height 208
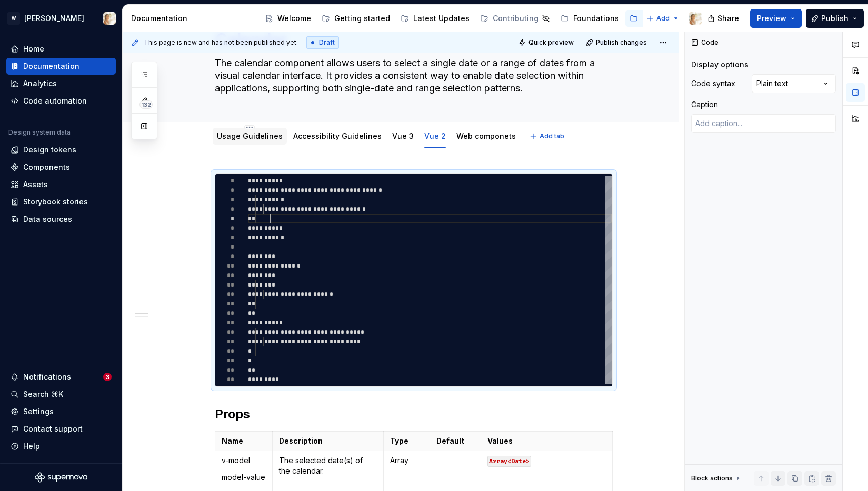
click at [236, 130] on div "Usage Guidelines" at bounding box center [250, 136] width 66 height 13
click at [246, 138] on link "Usage Guidelines" at bounding box center [250, 136] width 66 height 9
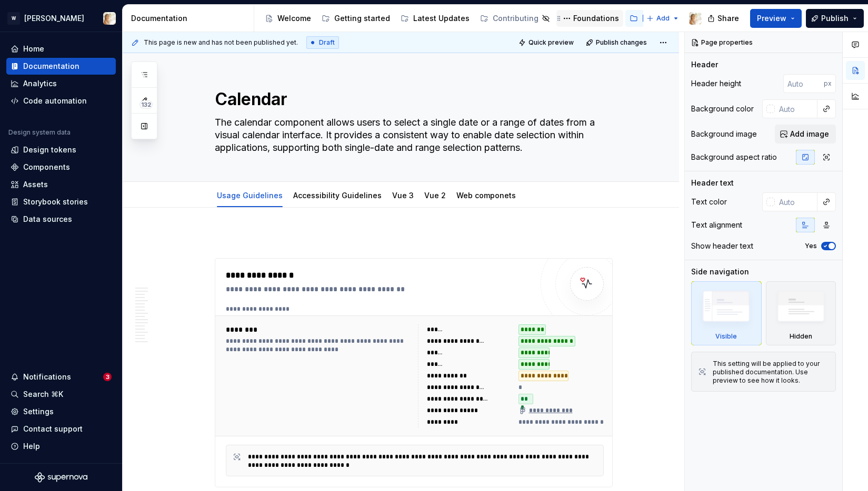
type textarea "*"
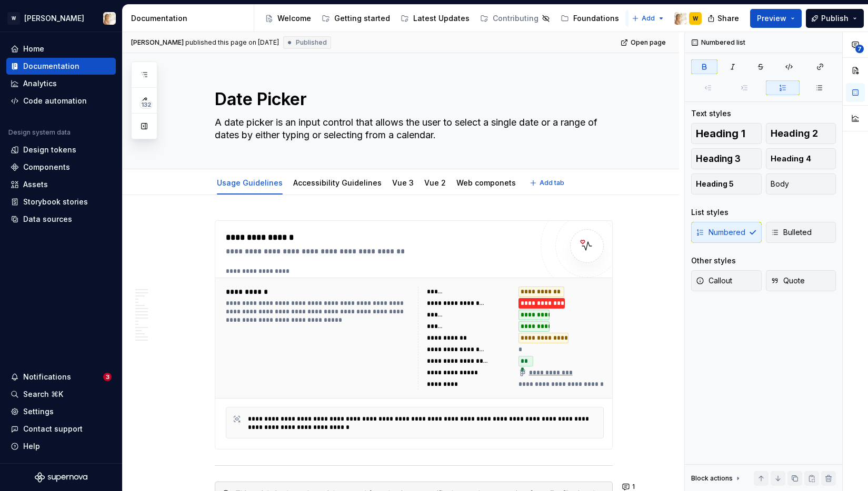
type textarea "*"
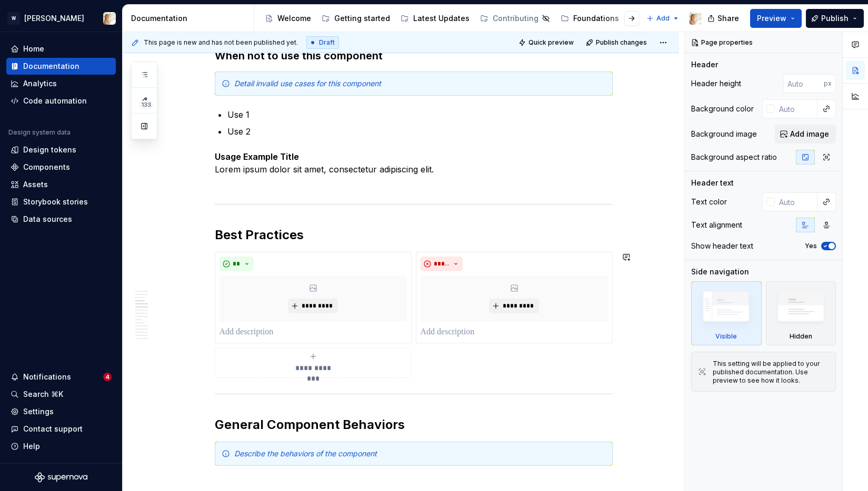
scroll to position [866, 0]
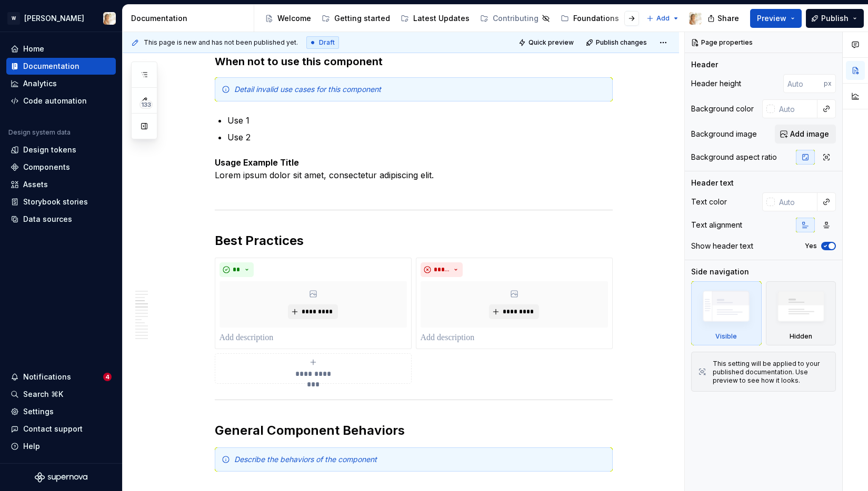
type textarea "*"
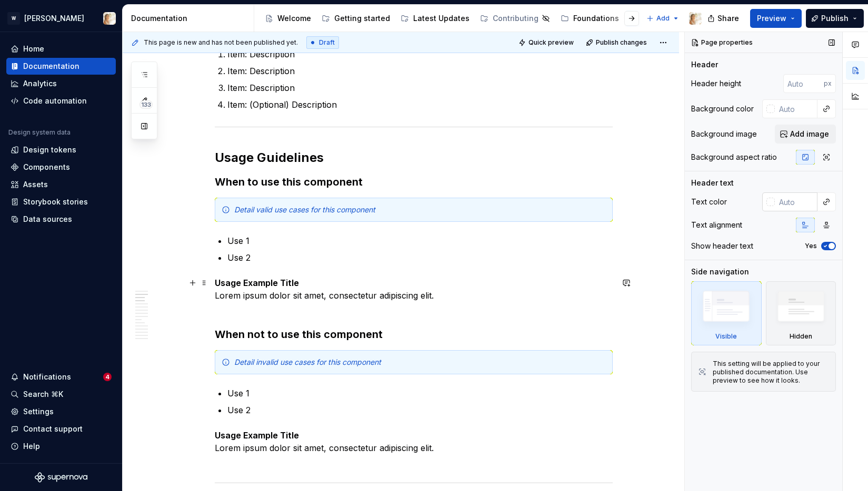
scroll to position [617, 0]
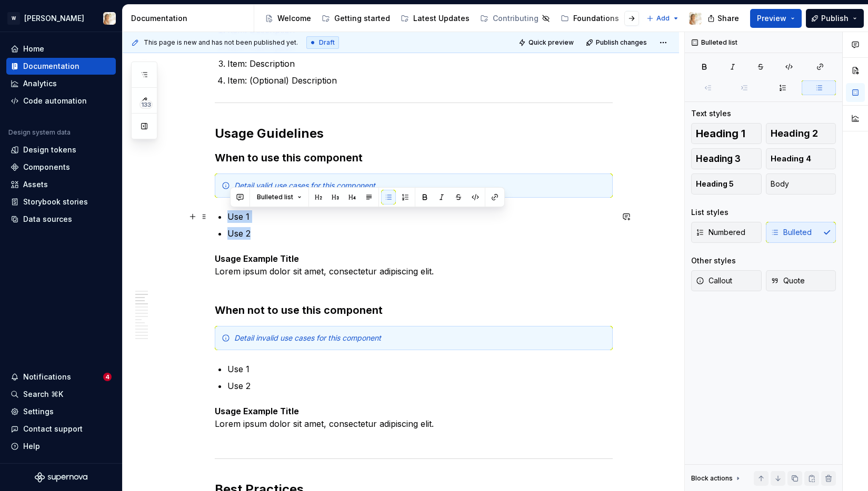
drag, startPoint x: 254, startPoint y: 236, endPoint x: 230, endPoint y: 219, distance: 28.8
click at [230, 219] on ul "Use 1 Use 2" at bounding box center [419, 224] width 385 height 29
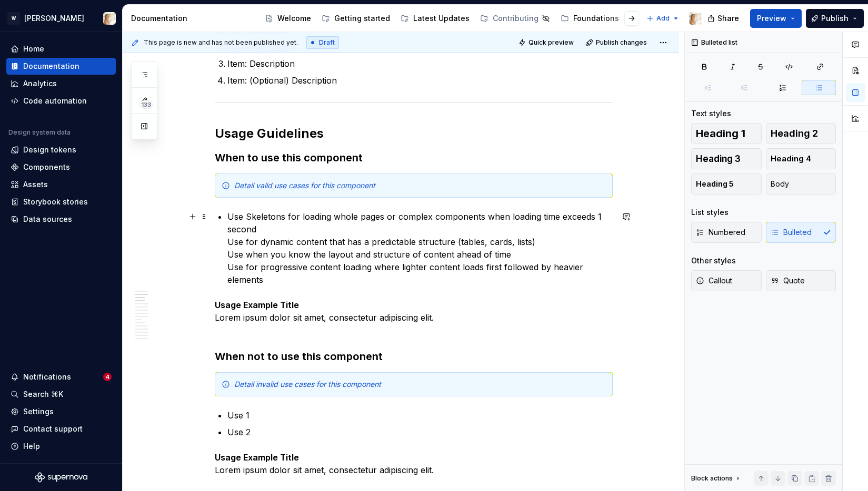
click at [229, 239] on p "Use Skeletons for loading whole pages or complex components when loading time e…" at bounding box center [419, 248] width 385 height 76
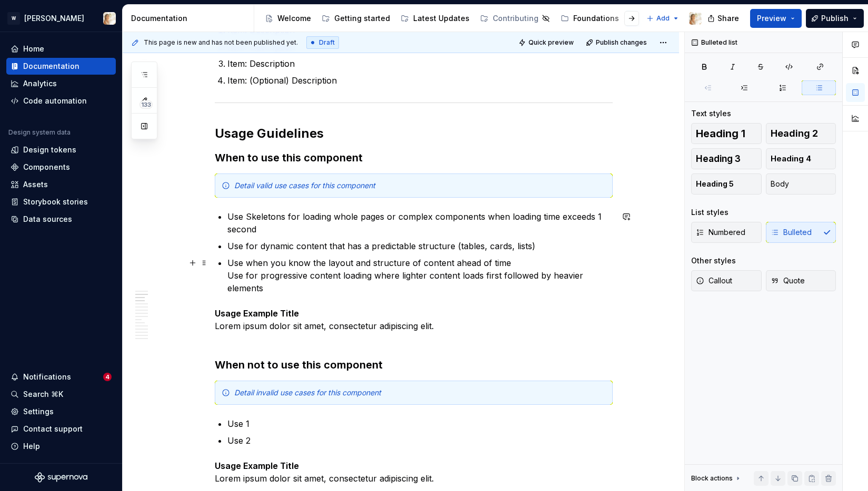
click at [232, 277] on p "Use when you know the layout and structure of content ahead of time Use for pro…" at bounding box center [419, 276] width 385 height 38
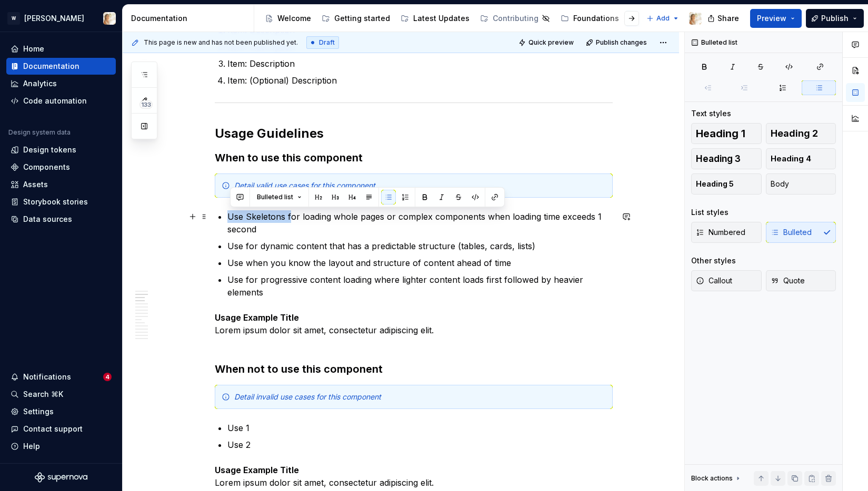
drag, startPoint x: 293, startPoint y: 216, endPoint x: 232, endPoint y: 217, distance: 61.1
click at [232, 217] on p "Use Skeletons for loading whole pages or complex components when loading time e…" at bounding box center [419, 222] width 385 height 25
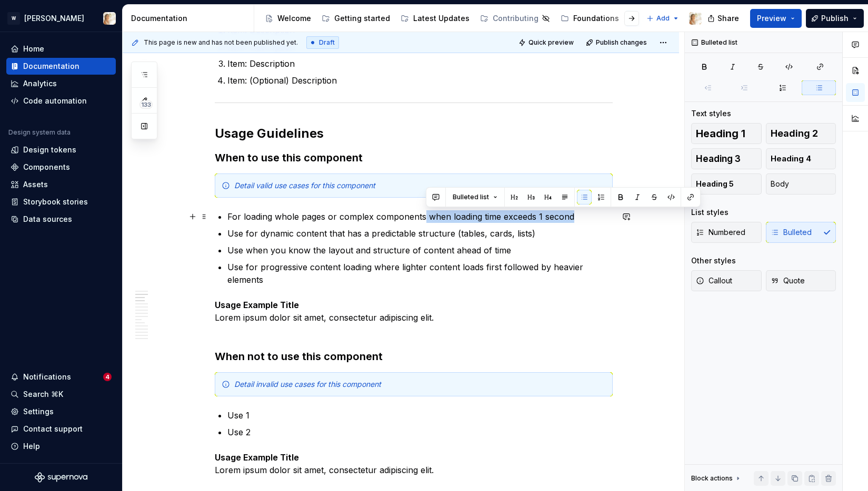
drag, startPoint x: 426, startPoint y: 215, endPoint x: 574, endPoint y: 217, distance: 148.4
click at [574, 217] on p "For loading whole pages or complex components when loading time exceeds 1 second" at bounding box center [419, 216] width 385 height 13
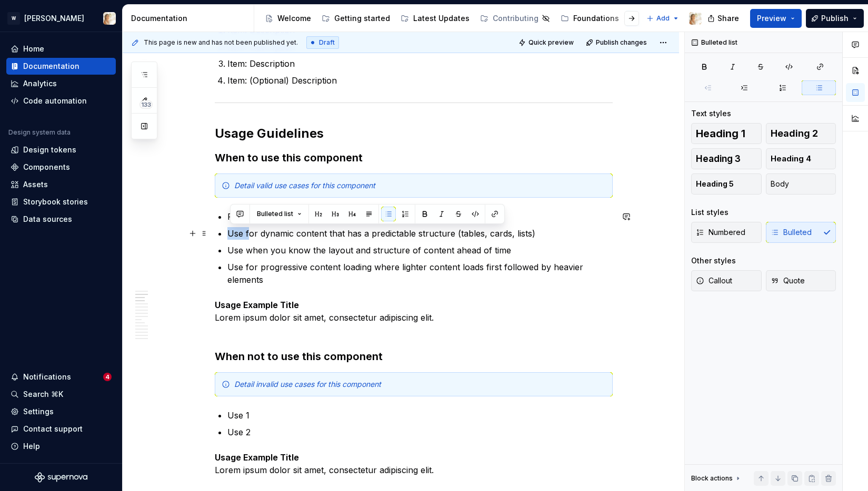
drag, startPoint x: 251, startPoint y: 230, endPoint x: 230, endPoint y: 231, distance: 20.5
click at [230, 231] on p "Use for dynamic content that has a predictable structure (tables, cards, lists)" at bounding box center [419, 233] width 385 height 13
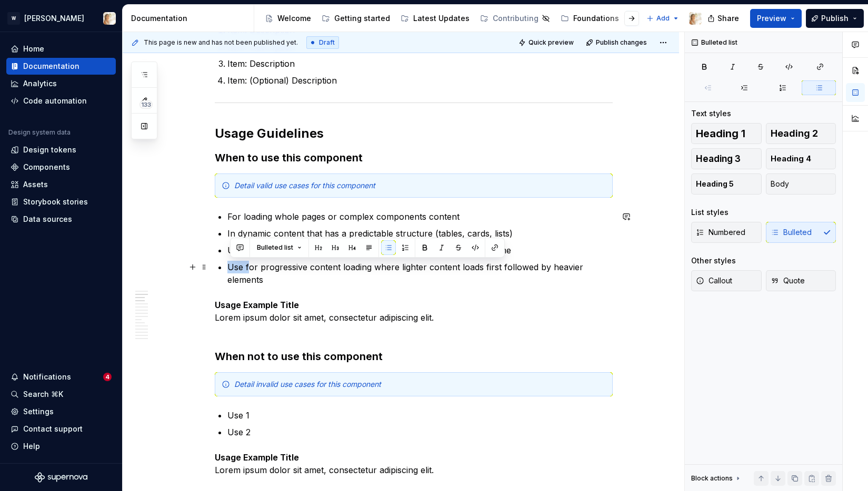
drag, startPoint x: 250, startPoint y: 266, endPoint x: 226, endPoint y: 266, distance: 23.7
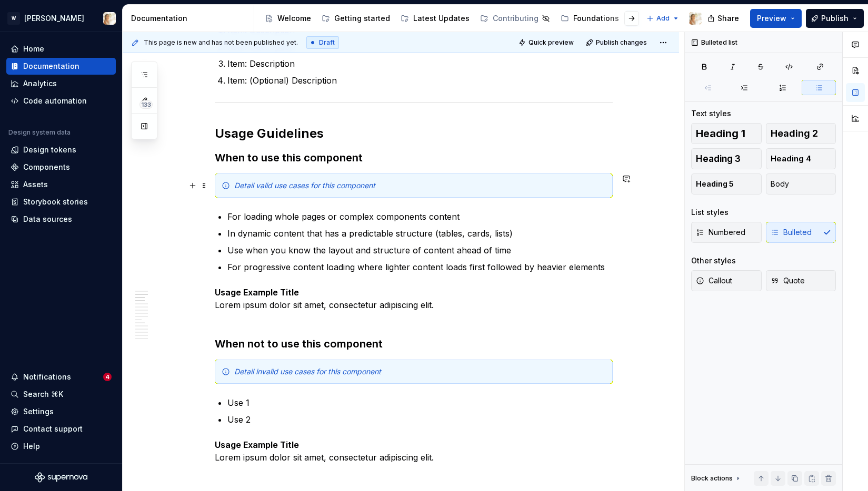
click at [398, 186] on div "Detail valid use cases for this component" at bounding box center [419, 185] width 371 height 11
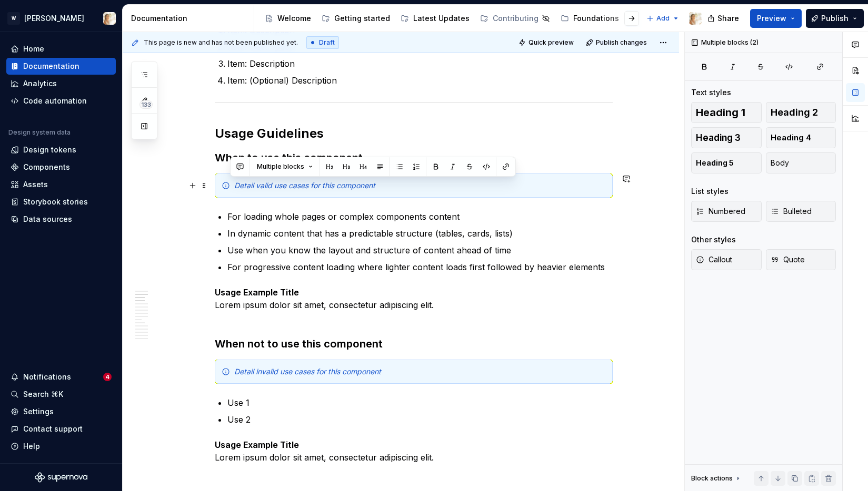
click at [398, 186] on div "Detail valid use cases for this component" at bounding box center [419, 185] width 371 height 11
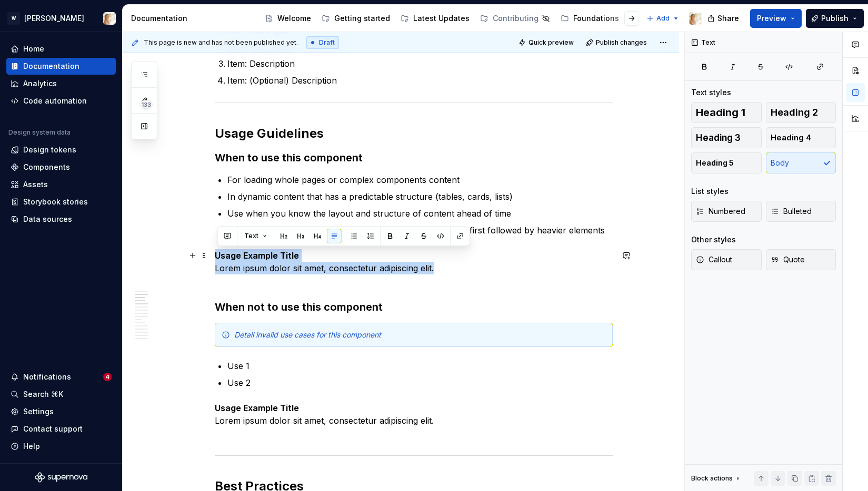
drag, startPoint x: 445, startPoint y: 269, endPoint x: 218, endPoint y: 260, distance: 227.0
click at [218, 260] on p "Usage Example Title Lorem ipsum dolor sit amet, consectetur adipiscing elit." at bounding box center [414, 268] width 398 height 38
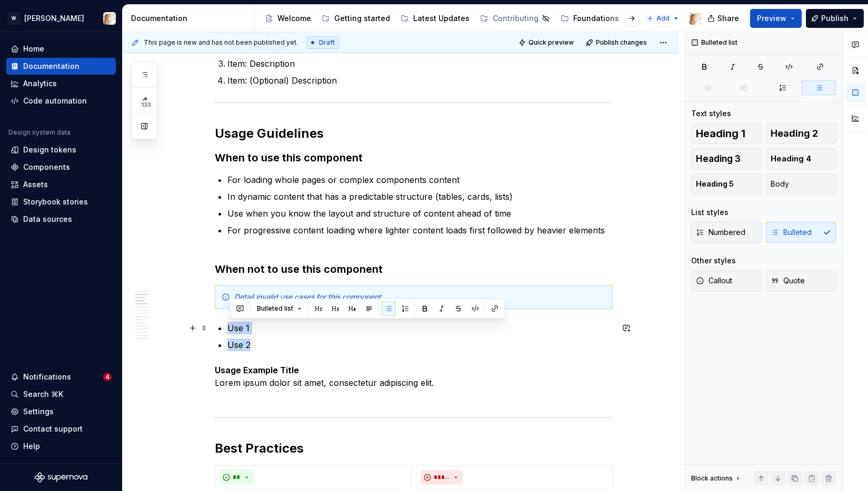
drag, startPoint x: 259, startPoint y: 344, endPoint x: 232, endPoint y: 331, distance: 30.4
click at [232, 331] on ul "Use 1 Use 2" at bounding box center [419, 336] width 385 height 29
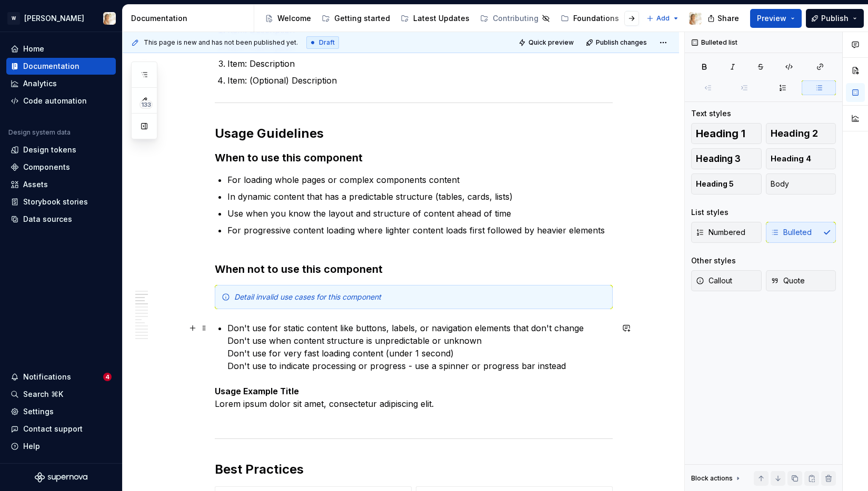
click at [232, 339] on p "Don't use for static content like buttons, labels, or navigation elements that …" at bounding box center [419, 347] width 385 height 51
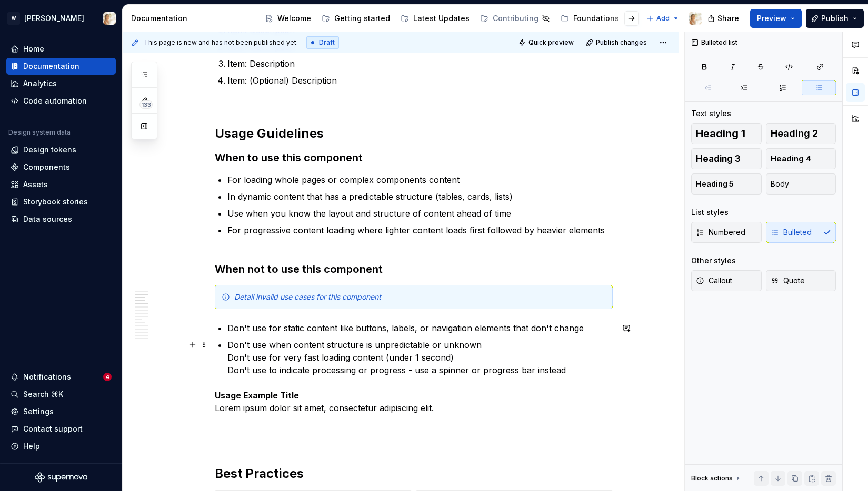
click at [230, 357] on p "Don't use when content structure is unpredictable or unknown Don't use for very…" at bounding box center [419, 358] width 385 height 38
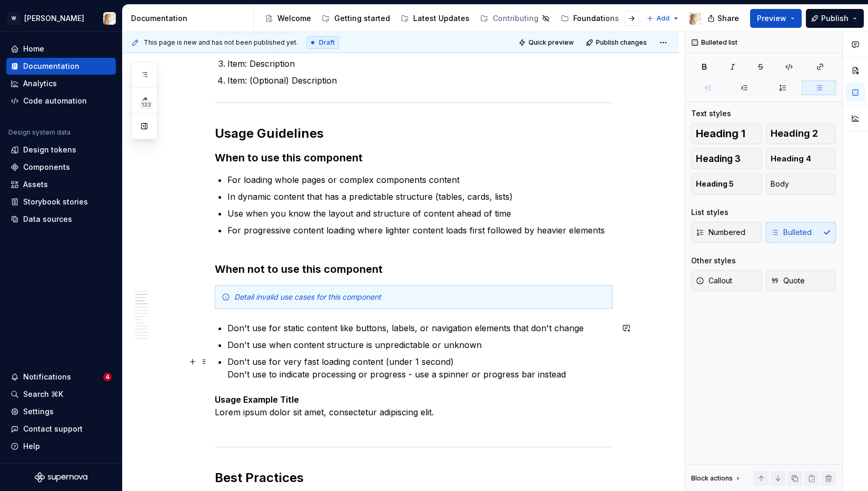
click at [232, 374] on p "Don't use for very fast loading content (under 1 second) Don't use to indicate …" at bounding box center [419, 368] width 385 height 25
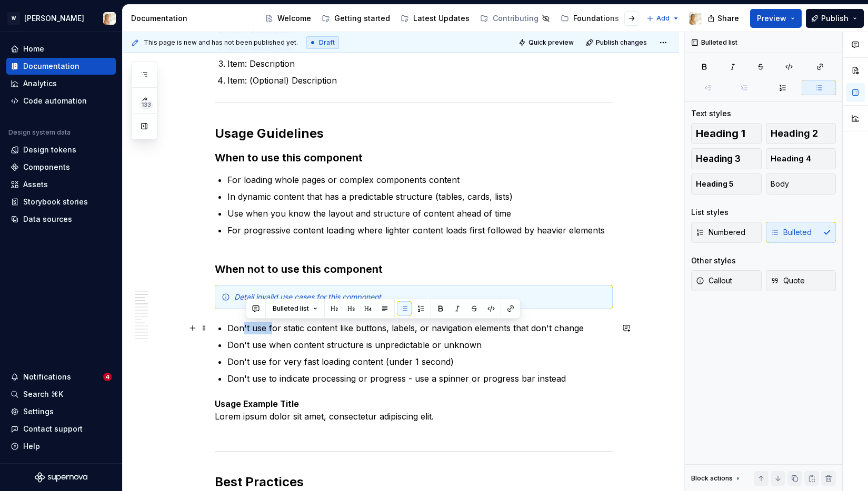
drag, startPoint x: 273, startPoint y: 327, endPoint x: 247, endPoint y: 328, distance: 26.4
click at [247, 328] on p "Don't use for static content like buttons, labels, or navigation elements that …" at bounding box center [419, 328] width 385 height 13
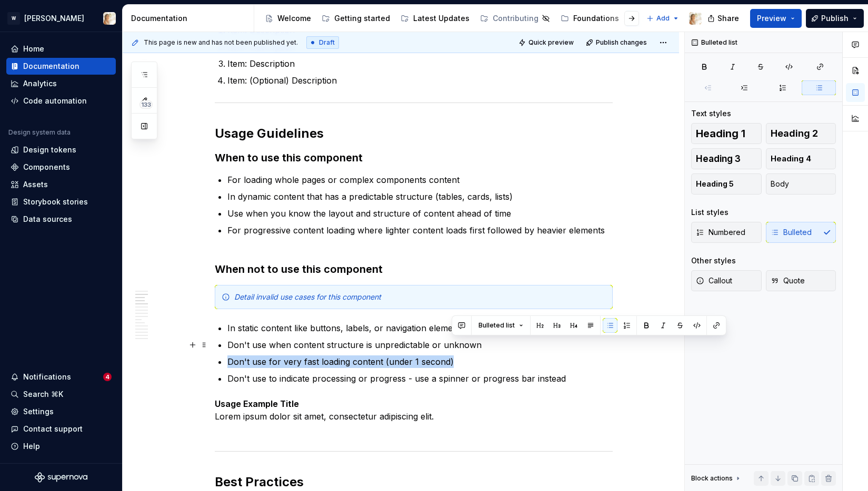
drag, startPoint x: 451, startPoint y: 364, endPoint x: 476, endPoint y: 347, distance: 30.4
click at [476, 347] on ul "In static content like buttons, labels, or navigation elements that don't chang…" at bounding box center [419, 353] width 385 height 63
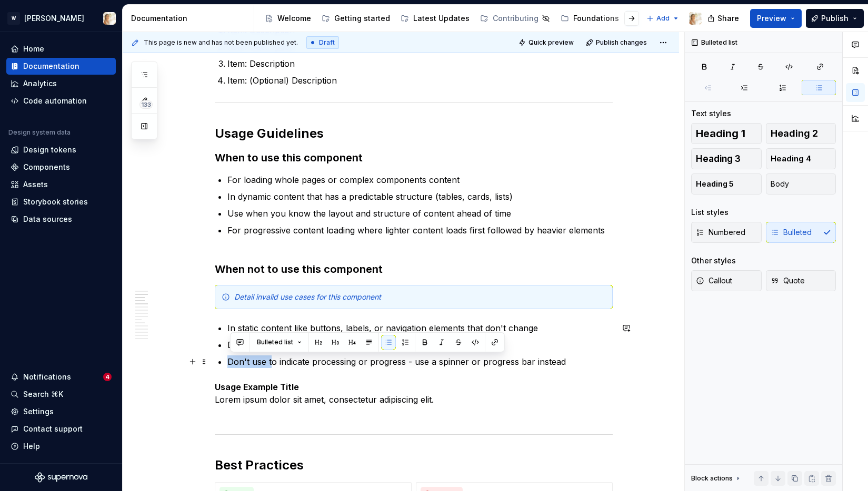
drag, startPoint x: 273, startPoint y: 363, endPoint x: 232, endPoint y: 367, distance: 41.2
click at [232, 367] on p "Don't use to indicate processing or progress - use a spinner or progress bar in…" at bounding box center [419, 362] width 385 height 13
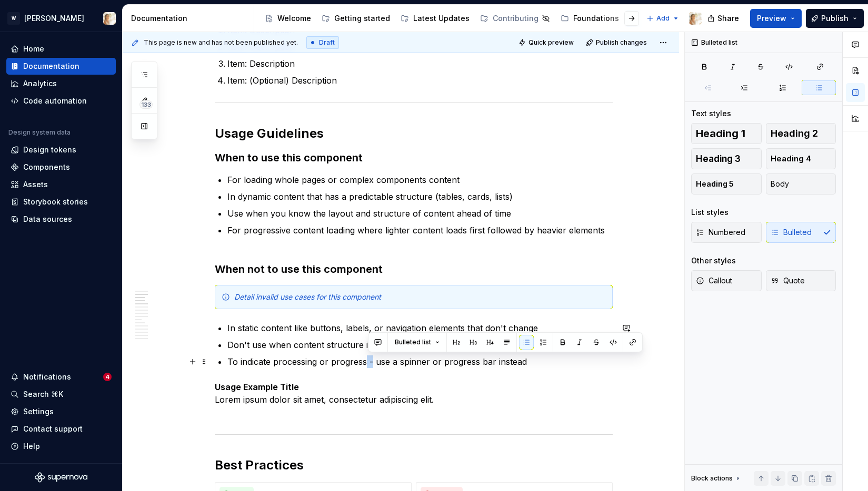
drag, startPoint x: 373, startPoint y: 364, endPoint x: 367, endPoint y: 364, distance: 5.8
click at [367, 364] on p "To indicate processing or progress - use a spinner or progress bar instead" at bounding box center [419, 362] width 385 height 13
click at [386, 363] on p "To indicate processing or progress, use a spinner or progress bar instead" at bounding box center [419, 362] width 385 height 13
drag, startPoint x: 397, startPoint y: 362, endPoint x: 425, endPoint y: 360, distance: 28.0
click at [425, 360] on p "To indicate processing or progress, use a spinner or progress bar instead" at bounding box center [419, 362] width 385 height 13
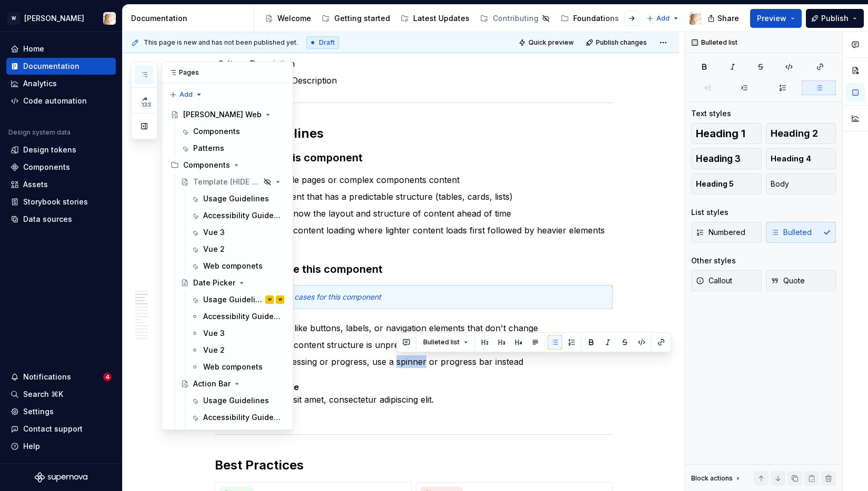
click at [144, 75] on icon "button" at bounding box center [144, 75] width 8 height 8
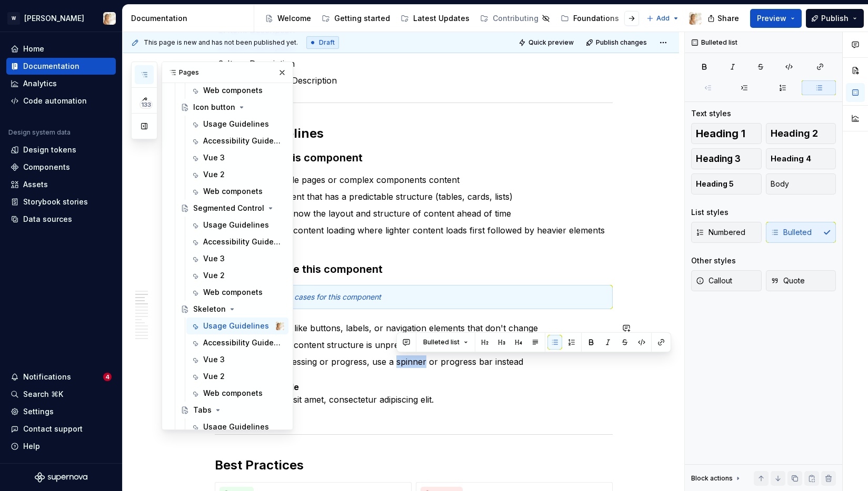
scroll to position [1664, 0]
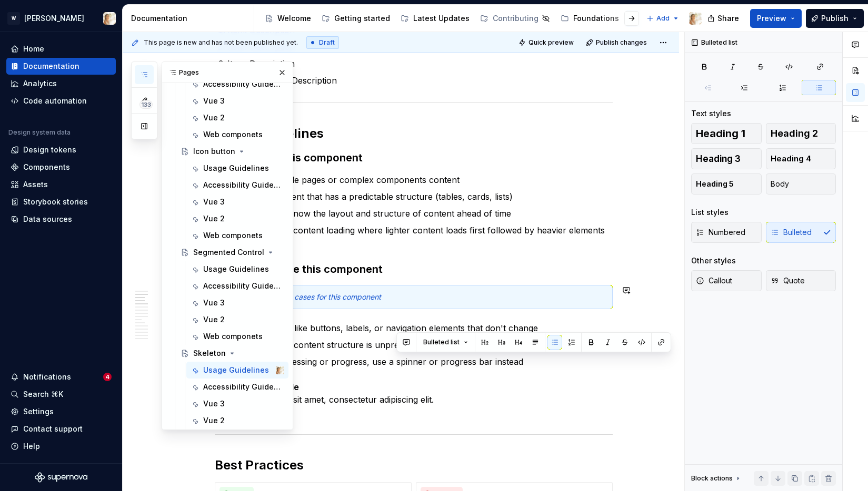
click at [528, 300] on div "Detail invalid use cases for this component" at bounding box center [419, 297] width 371 height 11
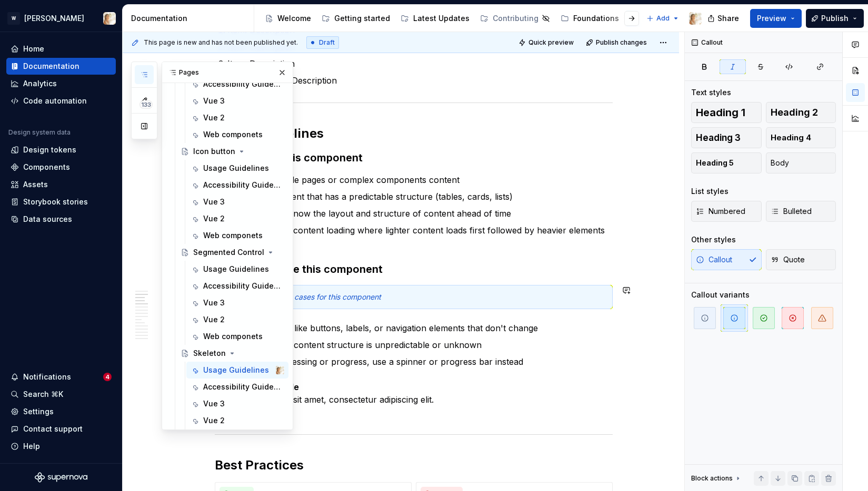
click at [441, 303] on div "Detail invalid use cases for this component" at bounding box center [414, 297] width 398 height 24
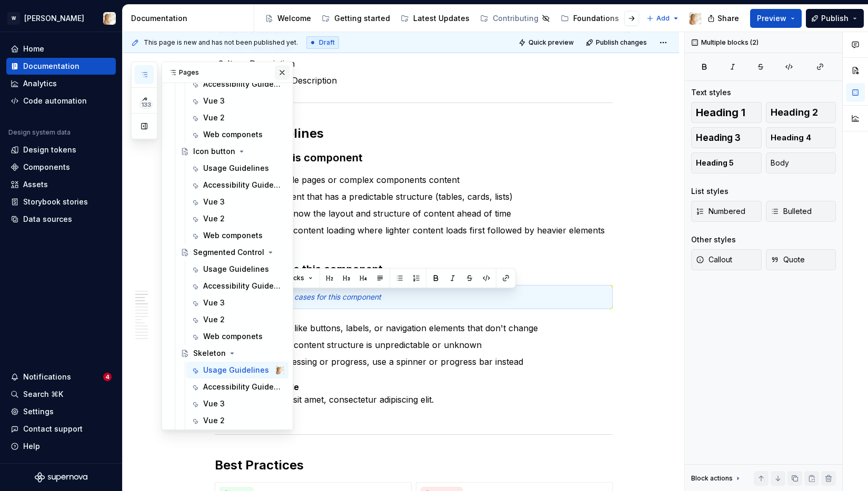
click at [284, 75] on button "button" at bounding box center [282, 72] width 15 height 15
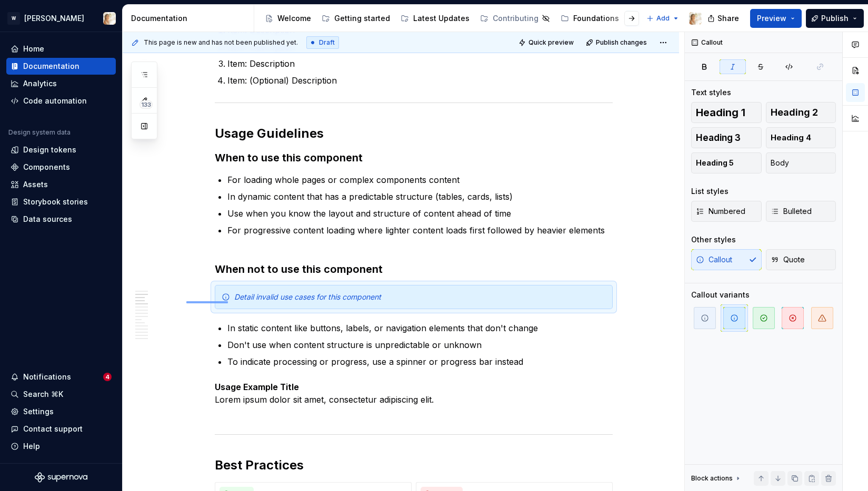
drag, startPoint x: 186, startPoint y: 301, endPoint x: 228, endPoint y: 302, distance: 41.6
click at [228, 302] on div "**********" at bounding box center [403, 262] width 561 height 460
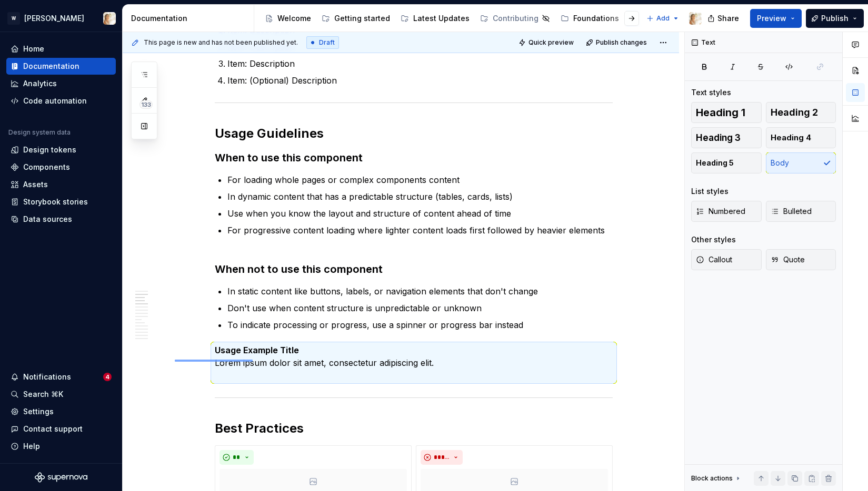
drag, startPoint x: 175, startPoint y: 360, endPoint x: 253, endPoint y: 361, distance: 77.9
click at [253, 361] on div "**********" at bounding box center [403, 262] width 561 height 460
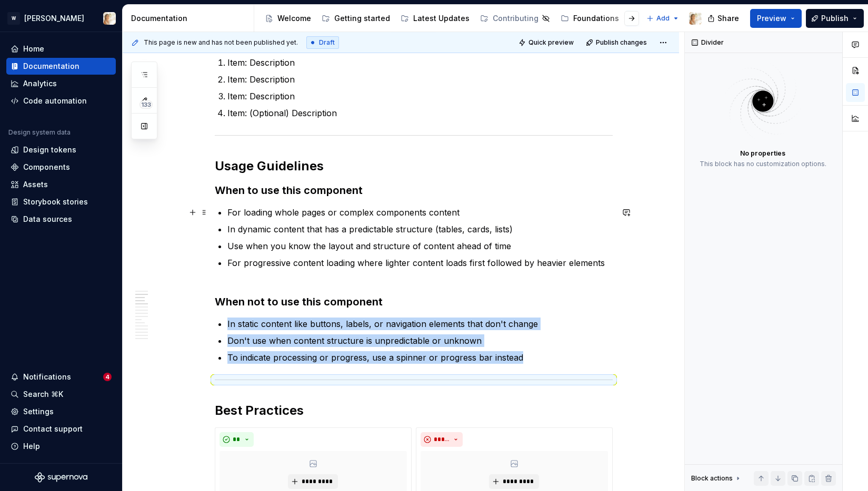
scroll to position [585, 0]
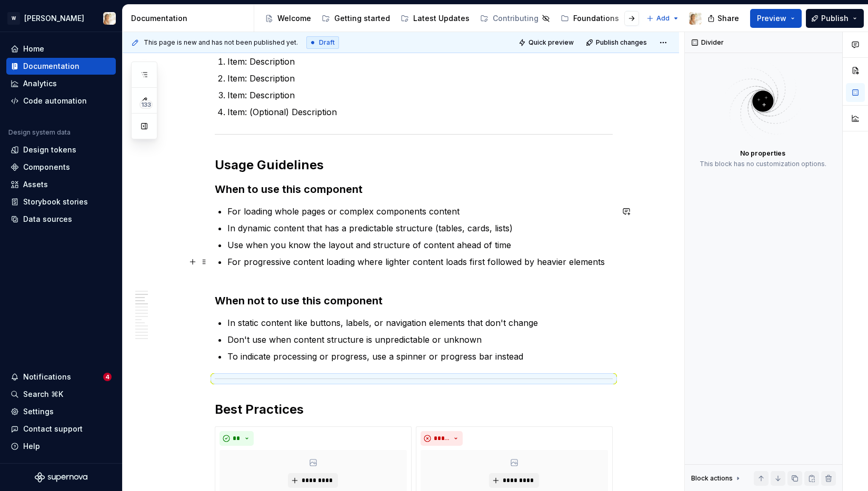
click at [611, 259] on p "For progressive content loading where lighter content loads first followed by h…" at bounding box center [419, 268] width 385 height 25
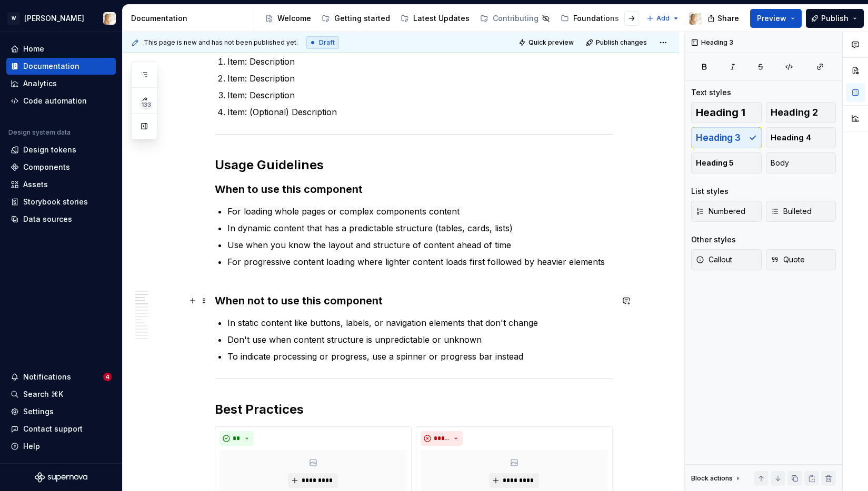
click at [216, 296] on h3 "When not to use this component" at bounding box center [414, 301] width 398 height 15
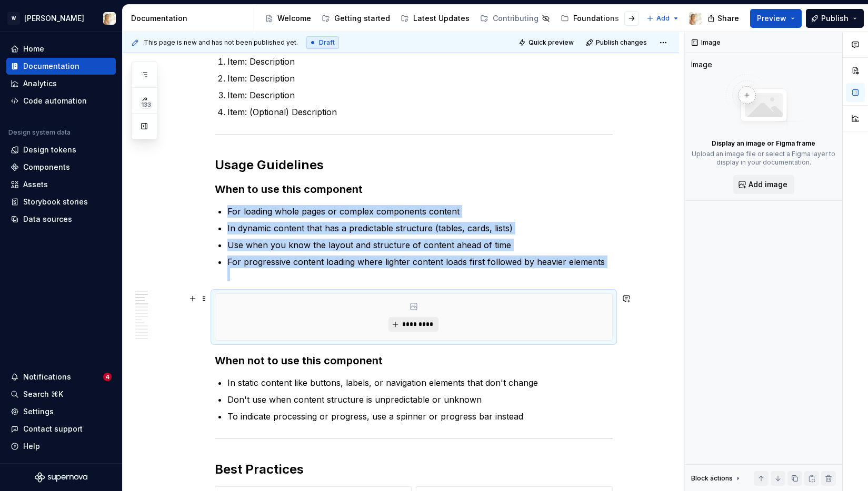
click at [422, 325] on span "*********" at bounding box center [417, 324] width 32 height 8
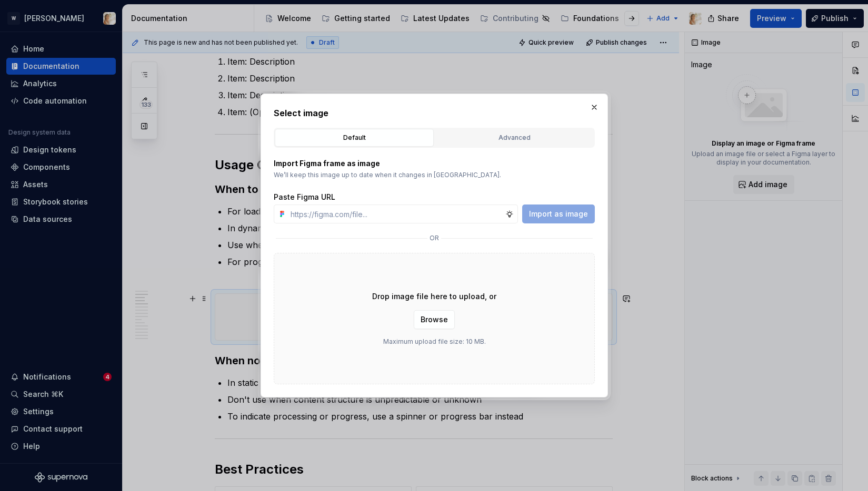
type textarea "*"
type input "https://www.figma.com/design/oPxB51PBWpdybzXO7ZYVlQ/Documentation?node-id=6332-…"
click at [548, 213] on span "Import as image" at bounding box center [558, 214] width 59 height 11
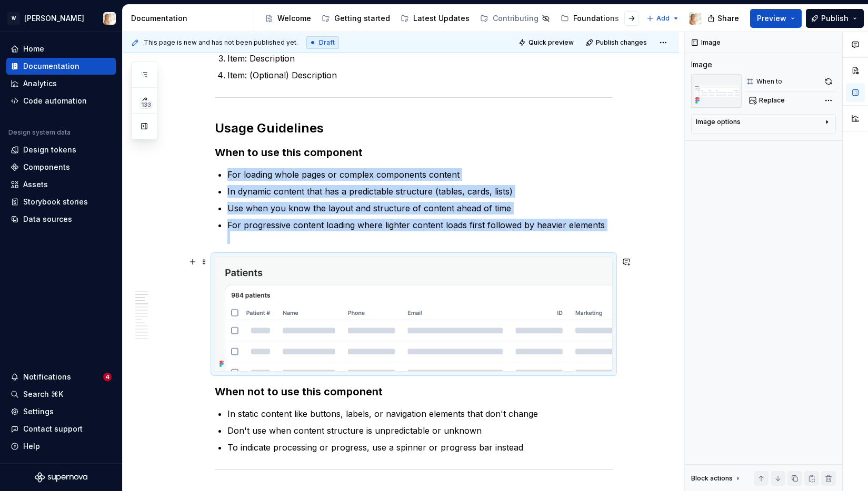
scroll to position [672, 0]
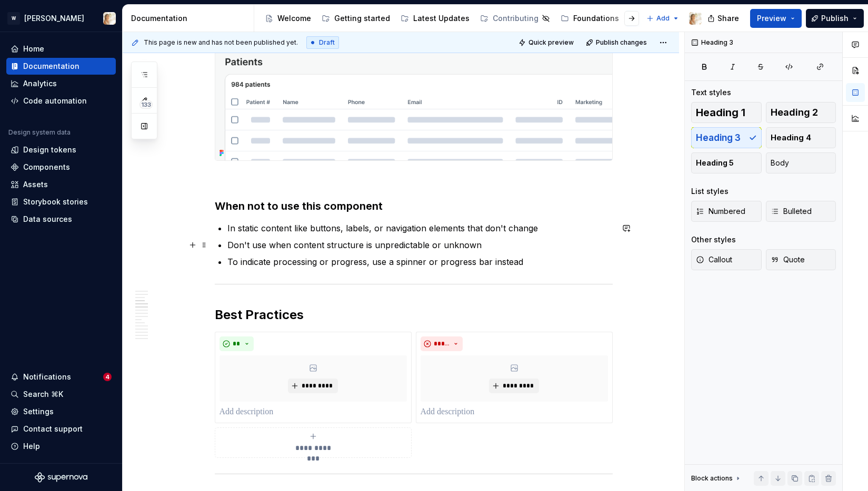
scroll to position [826, 0]
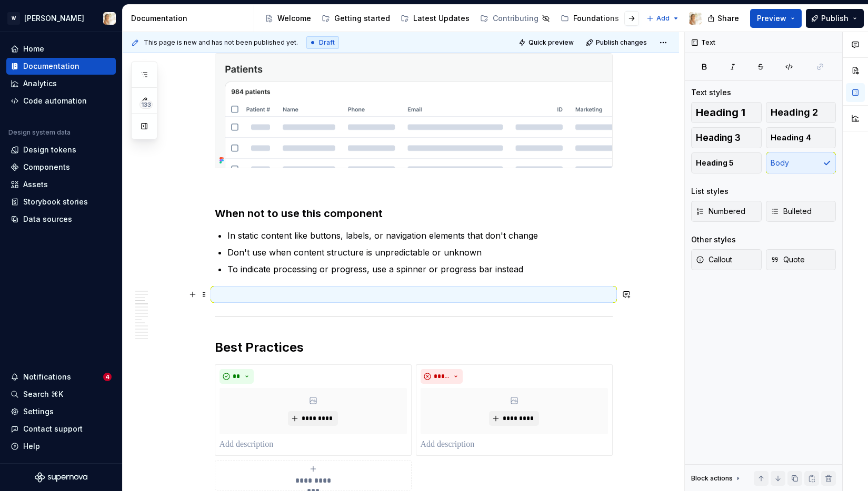
click at [234, 294] on p at bounding box center [414, 294] width 398 height 13
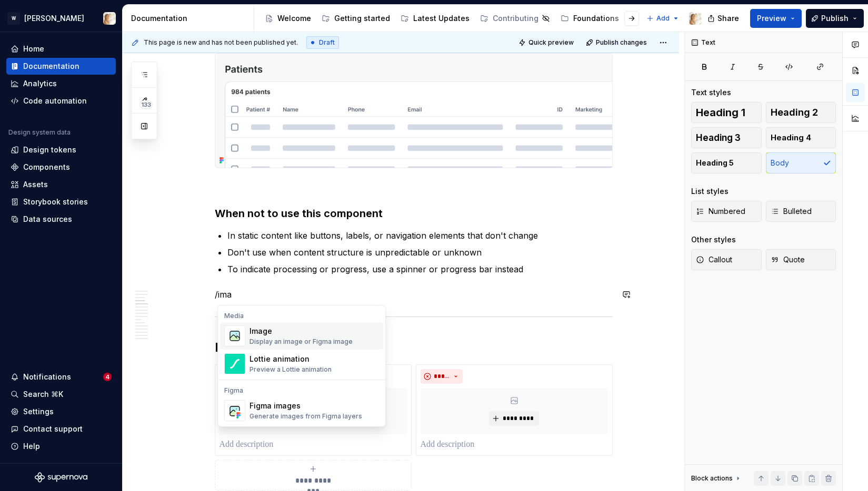
click at [261, 334] on div "Image" at bounding box center [300, 331] width 103 height 11
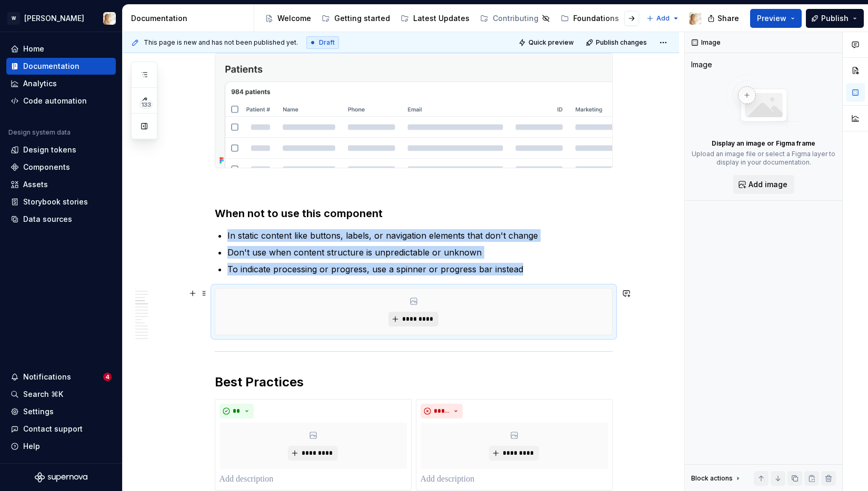
click at [399, 321] on button "*********" at bounding box center [413, 319] width 50 height 15
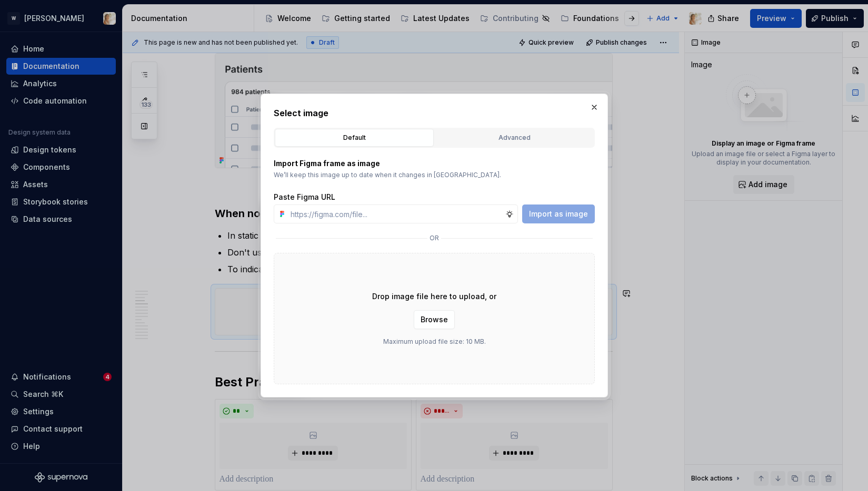
type textarea "*"
type input "https://www.figma.com/design/oPxB51PBWpdybzXO7ZYVlQ/Documentation?node-id=6332-…"
type textarea "*"
type input "https://www.figma.com/design/oPxB51PBWpdybzXO7ZYVlQ/Documentation?node-id=6332-…"
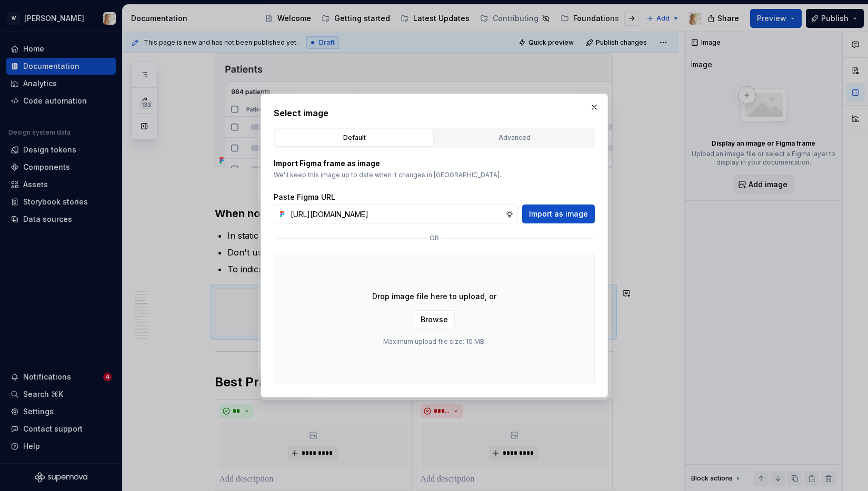
click at [522, 215] on div "https://www.figma.com/design/oPxB51PBWpdybzXO7ZYVlQ/Documentation?node-id=6332-…" at bounding box center [434, 214] width 321 height 19
click at [552, 215] on span "Import as image" at bounding box center [558, 214] width 59 height 11
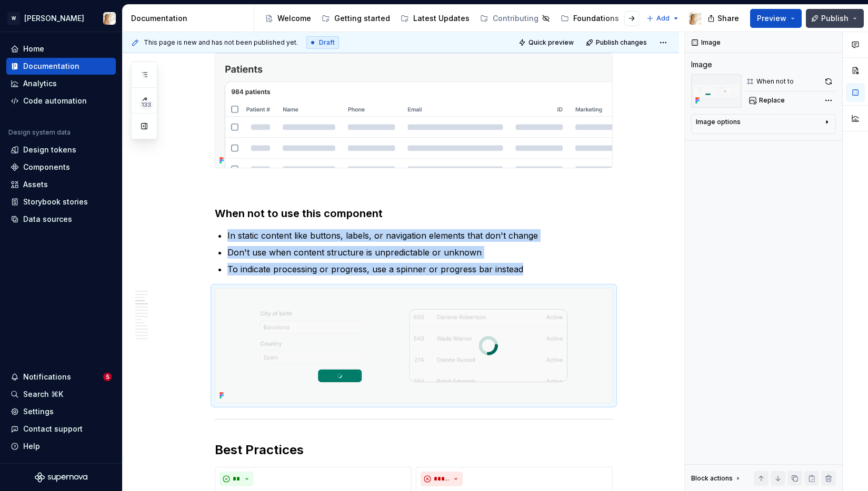
type textarea "*"
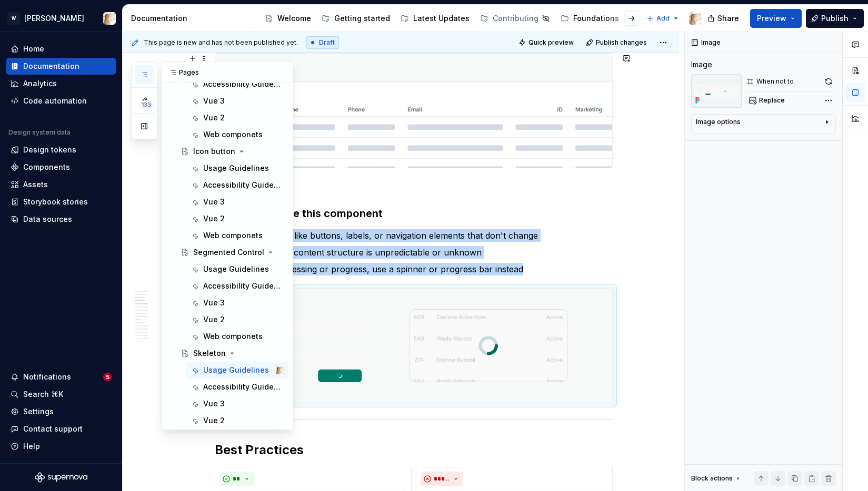
click at [143, 73] on icon "button" at bounding box center [144, 75] width 8 height 8
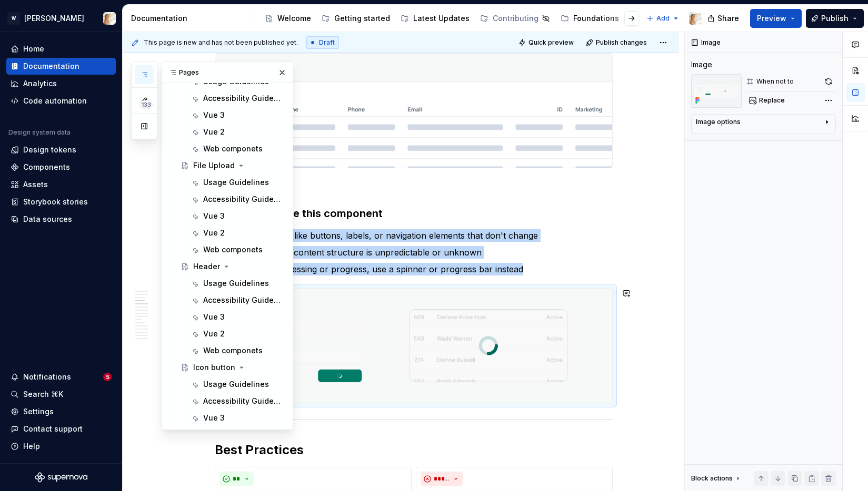
scroll to position [1431, 0]
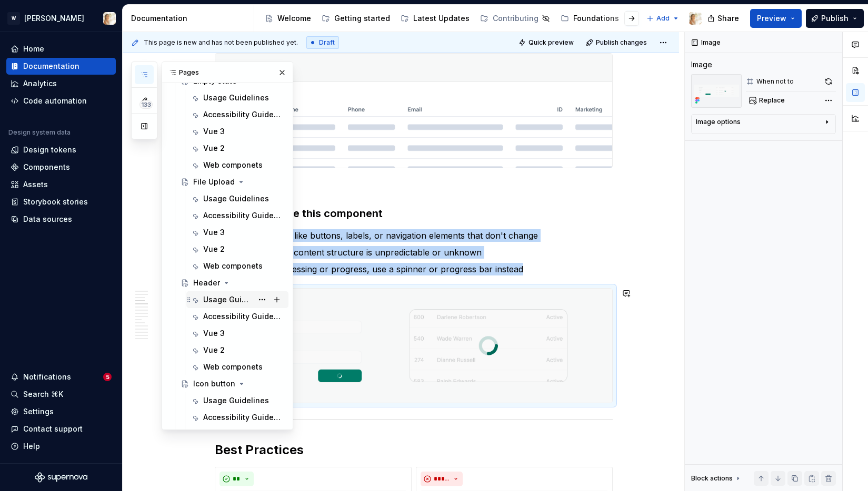
click at [216, 301] on div "Usage Guidelines" at bounding box center [227, 300] width 49 height 11
click at [278, 73] on button "button" at bounding box center [282, 72] width 15 height 15
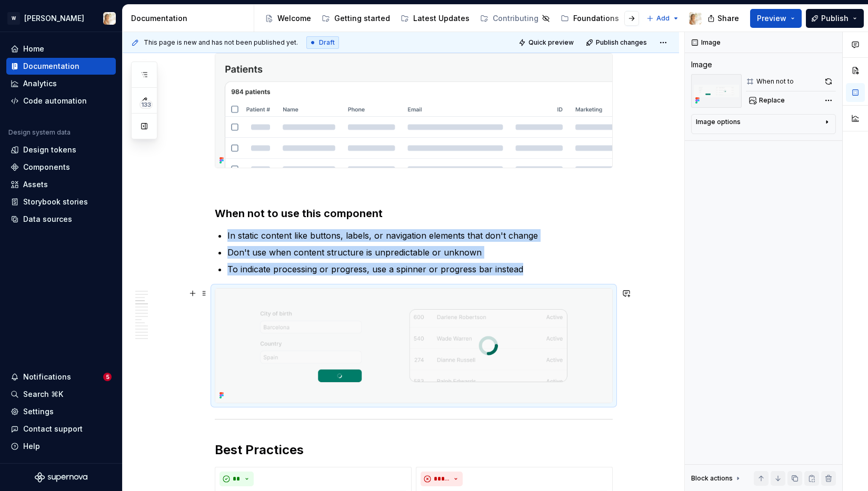
click at [399, 326] on img at bounding box center [413, 346] width 397 height 114
click at [828, 82] on button "button" at bounding box center [828, 81] width 15 height 15
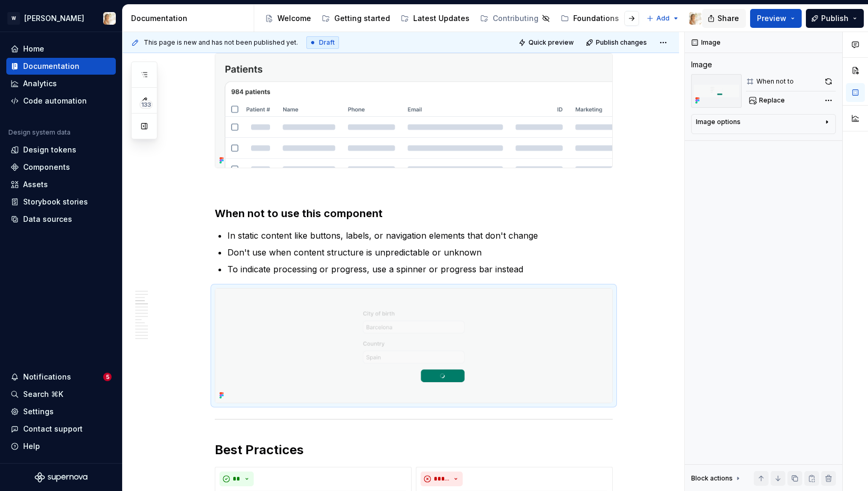
type textarea "*"
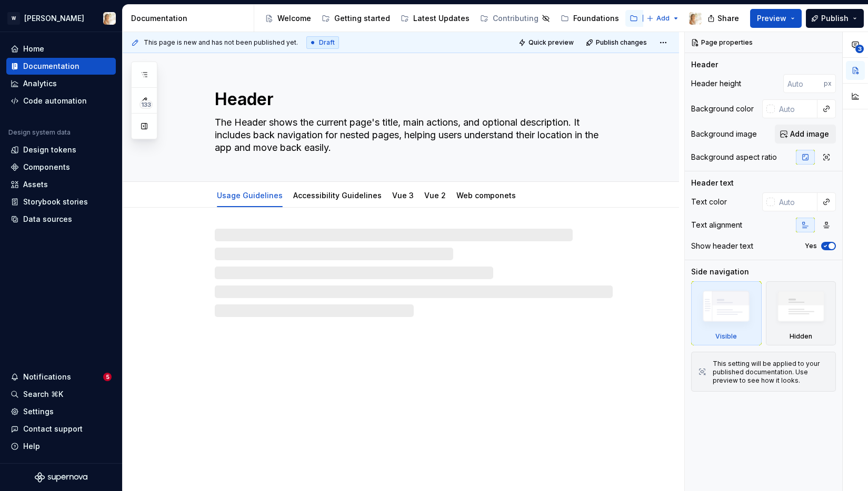
type textarea "*"
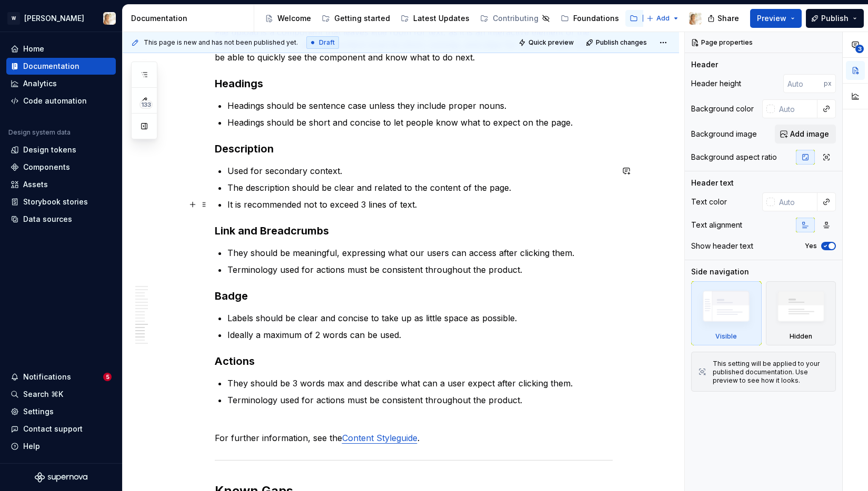
scroll to position [3244, 0]
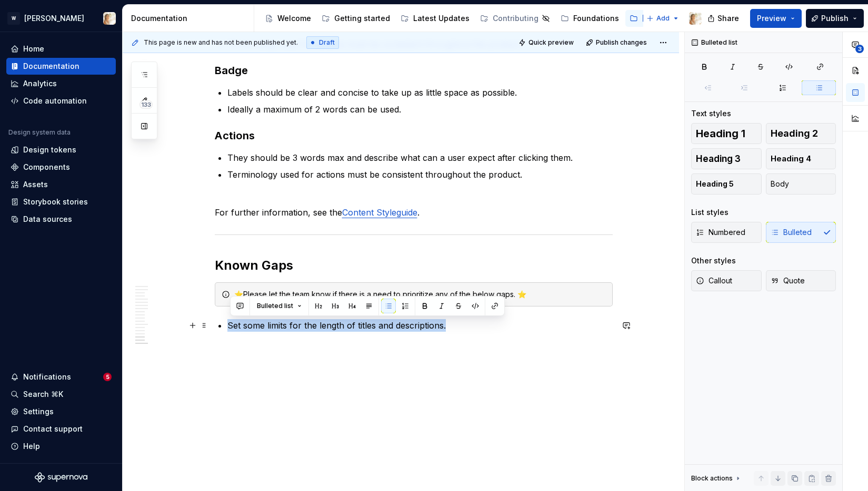
drag, startPoint x: 232, startPoint y: 323, endPoint x: 447, endPoint y: 325, distance: 215.7
click at [447, 325] on p "Set some limits for the length of titles and descriptions." at bounding box center [419, 325] width 385 height 13
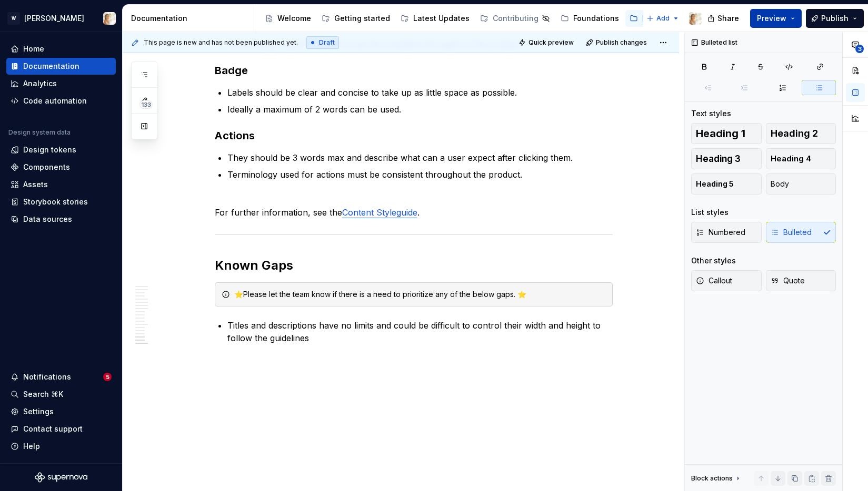
click at [786, 18] on span "Preview" at bounding box center [771, 18] width 29 height 11
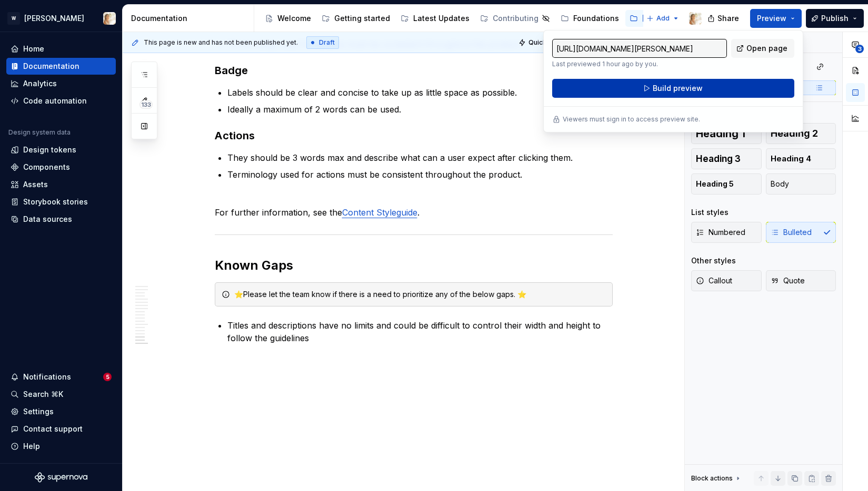
click at [719, 87] on button "Build preview" at bounding box center [673, 88] width 242 height 19
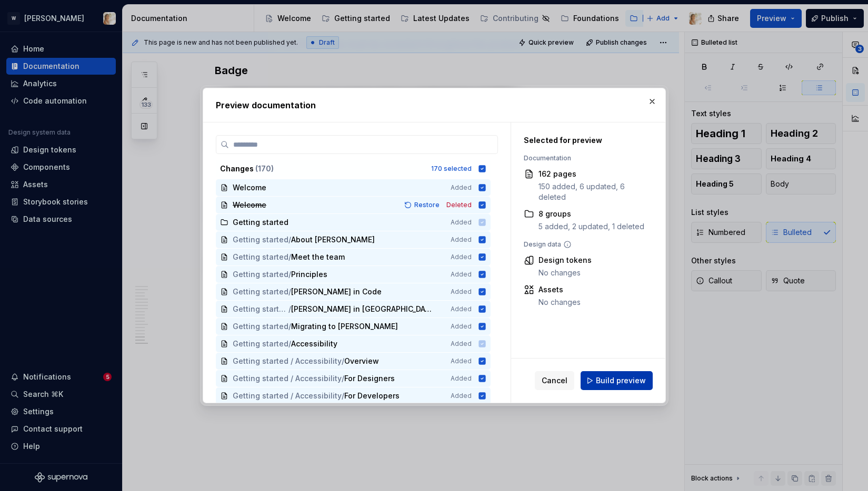
click at [616, 378] on span "Build preview" at bounding box center [621, 381] width 50 height 11
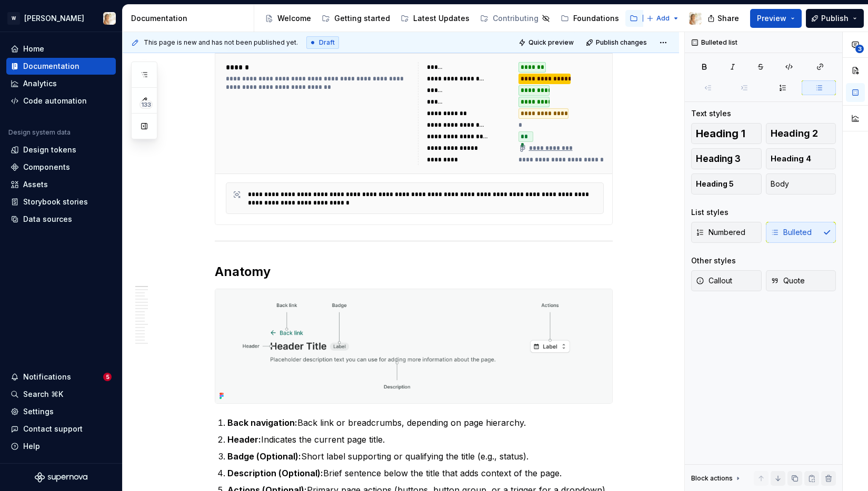
scroll to position [0, 0]
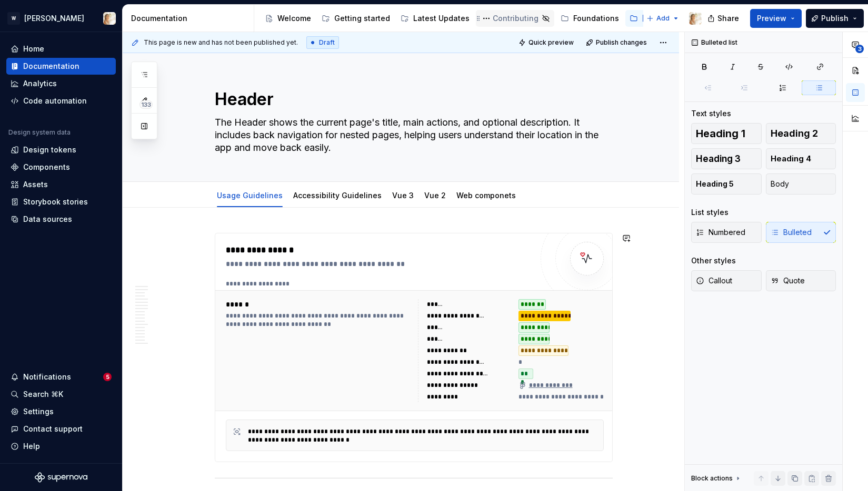
type textarea "*"
